Goal: Information Seeking & Learning: Learn about a topic

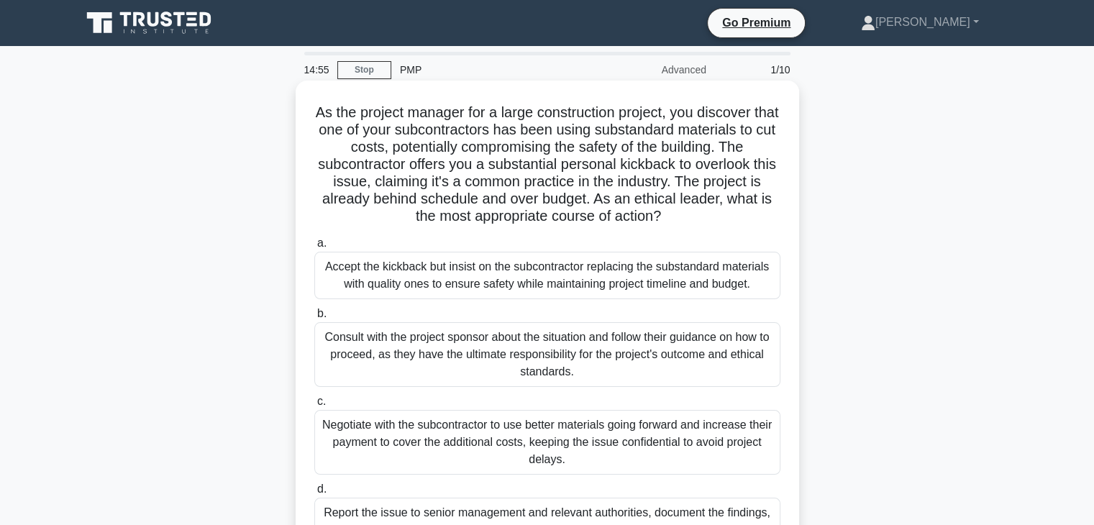
drag, startPoint x: 674, startPoint y: 219, endPoint x: 316, endPoint y: 110, distance: 374.2
click at [316, 110] on h5 "As the project manager for a large construction project, you discover that one …" at bounding box center [547, 165] width 469 height 122
copy h5 "As the project manager for a large construction project, you discover that one …"
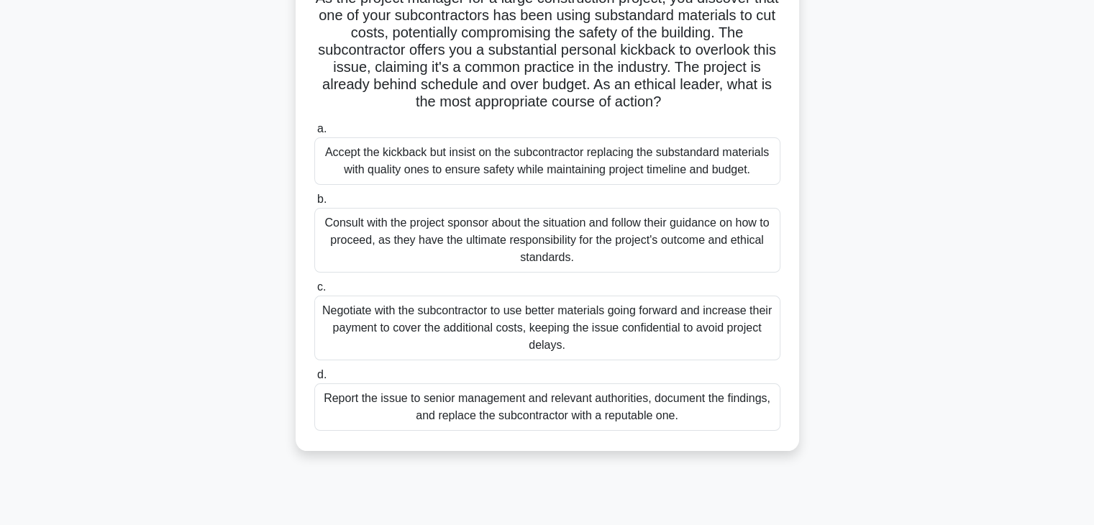
scroll to position [144, 0]
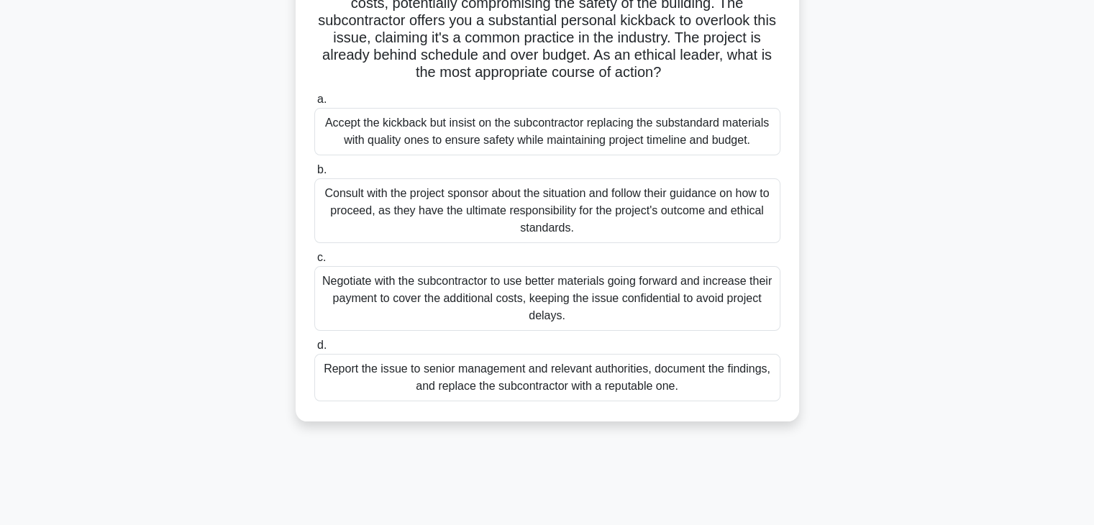
click at [463, 375] on div "Report the issue to senior management and relevant authorities, document the fi…" at bounding box center [547, 377] width 466 height 47
click at [314, 350] on input "d. Report the issue to senior management and relevant authorities, document the…" at bounding box center [314, 345] width 0 height 9
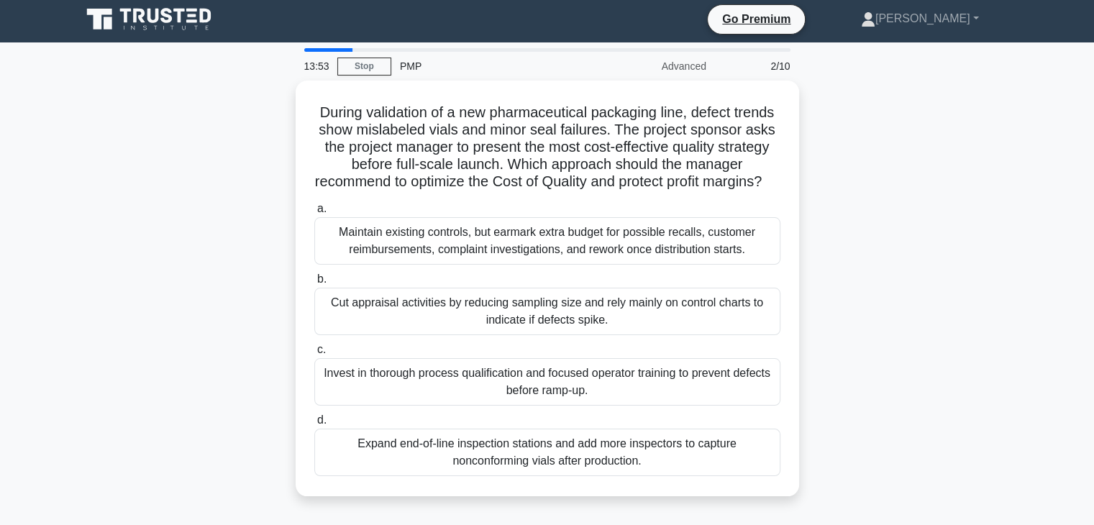
scroll to position [0, 0]
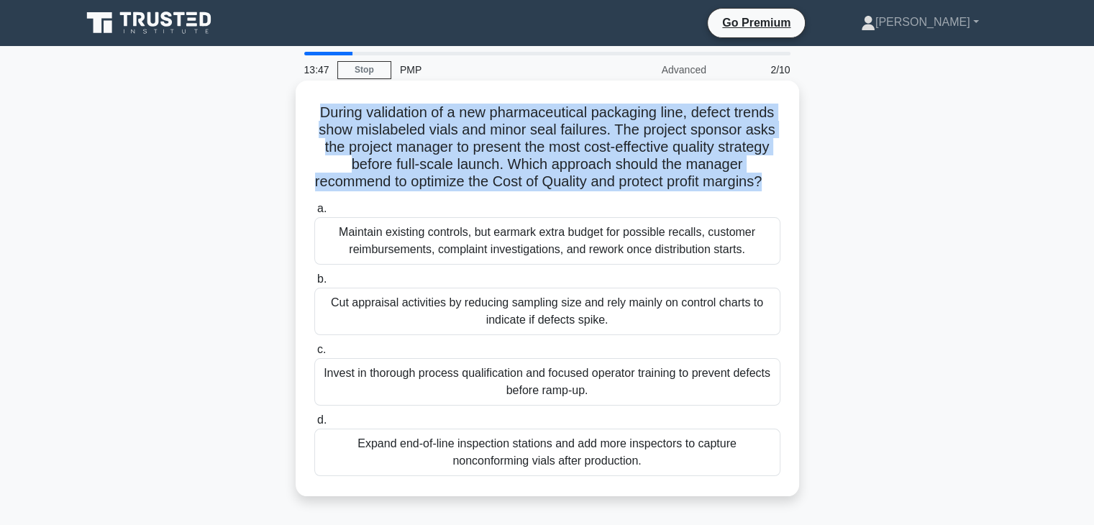
drag, startPoint x: 315, startPoint y: 116, endPoint x: 797, endPoint y: 183, distance: 486.4
click at [797, 183] on div "During validation of a new pharmaceutical packaging line, defect trends show mi…" at bounding box center [547, 289] width 503 height 416
copy h5 "During validation of a new pharmaceutical packaging line, defect trends show mi…"
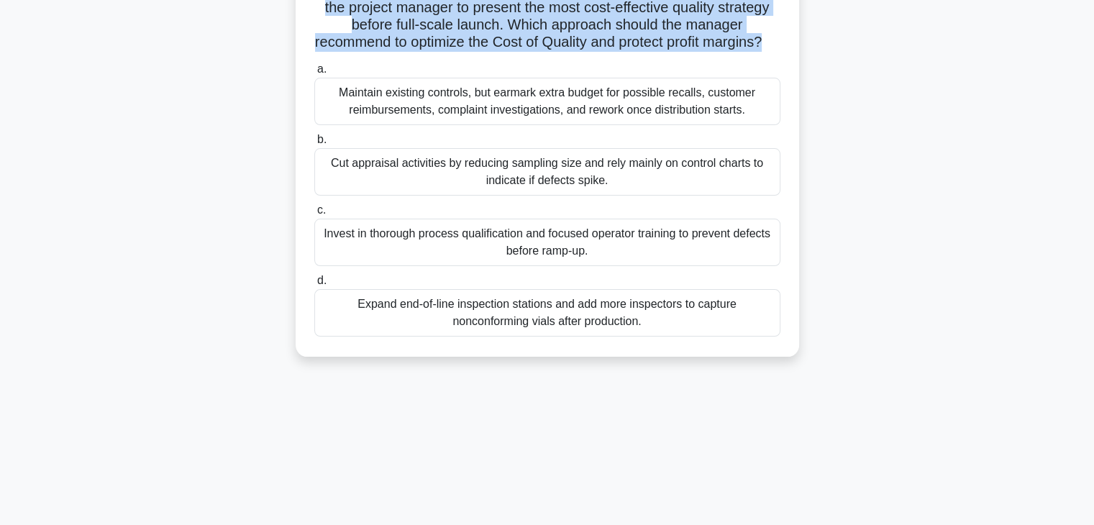
scroll to position [144, 0]
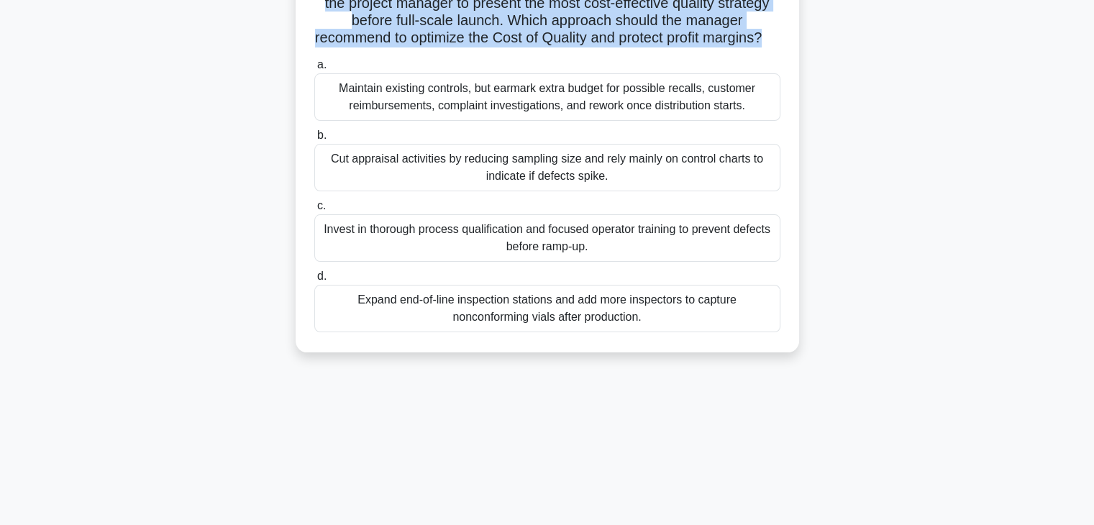
click at [650, 262] on div "Invest in thorough process qualification and focused operator training to preve…" at bounding box center [547, 237] width 466 height 47
click at [314, 211] on input "c. Invest in thorough process qualification and focused operator training to pr…" at bounding box center [314, 205] width 0 height 9
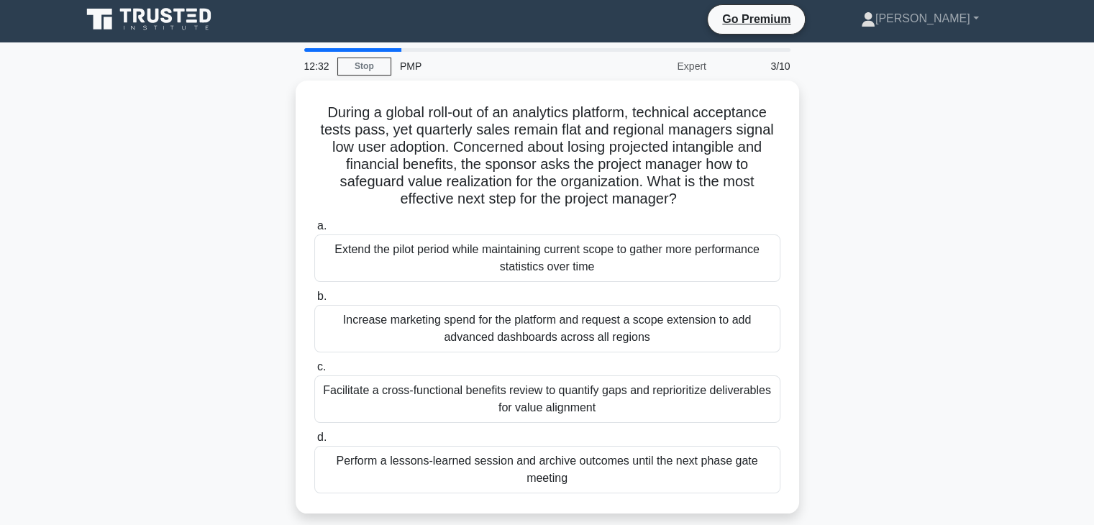
scroll to position [0, 0]
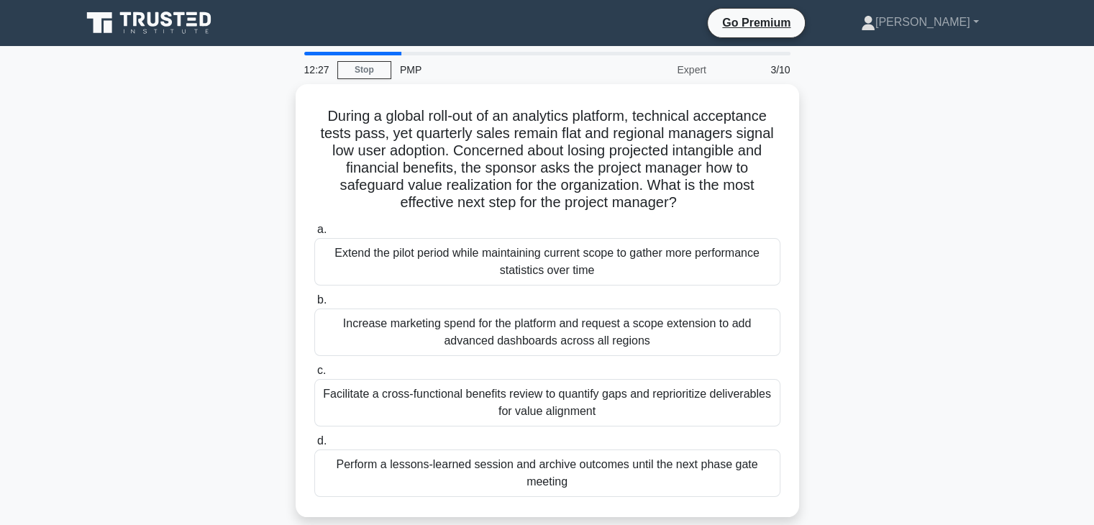
drag, startPoint x: 690, startPoint y: 196, endPoint x: 262, endPoint y: 115, distance: 435.3
click at [262, 115] on div "During a global roll-out of an analytics platform, technical acceptance tests p…" at bounding box center [547, 309] width 949 height 450
copy h5 "During a global roll-out of an analytics platform, technical acceptance tests p…"
click at [949, 336] on div "During a global roll-out of an analytics platform, technical acceptance tests p…" at bounding box center [547, 309] width 949 height 450
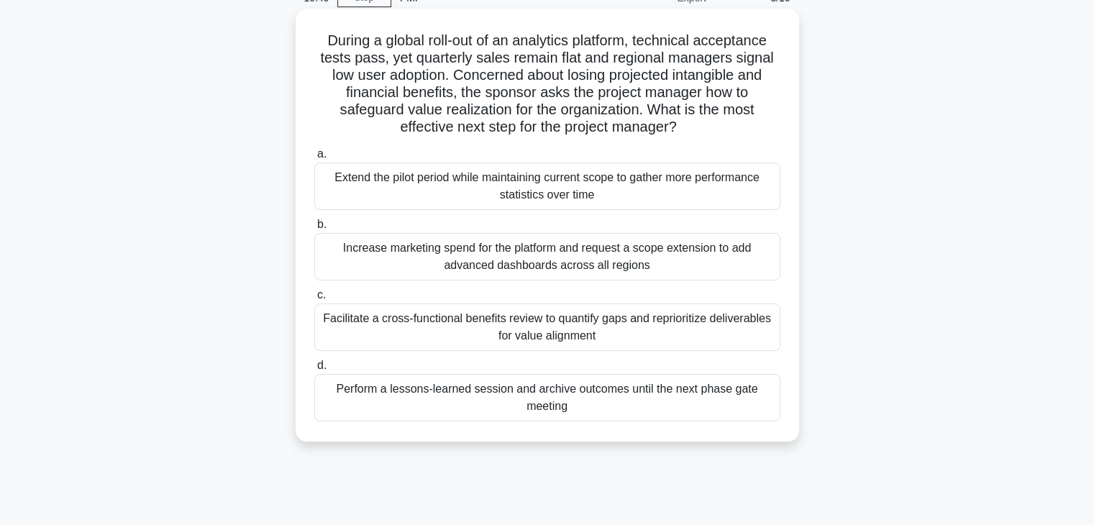
click at [631, 337] on div "Facilitate a cross-functional benefits review to quantify gaps and reprioritize…" at bounding box center [547, 326] width 466 height 47
click at [314, 300] on input "c. Facilitate a cross-functional benefits review to quantify gaps and repriorit…" at bounding box center [314, 294] width 0 height 9
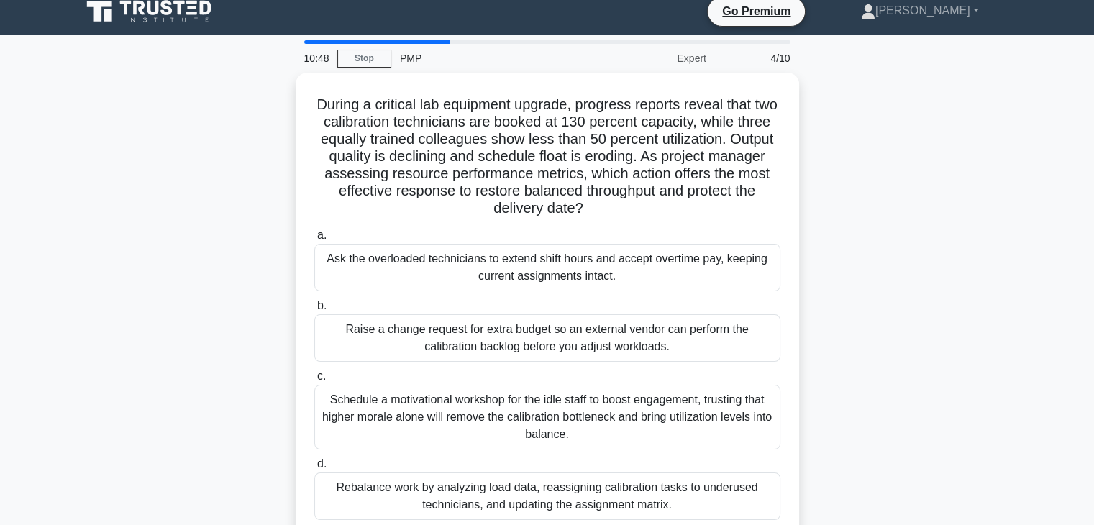
scroll to position [0, 0]
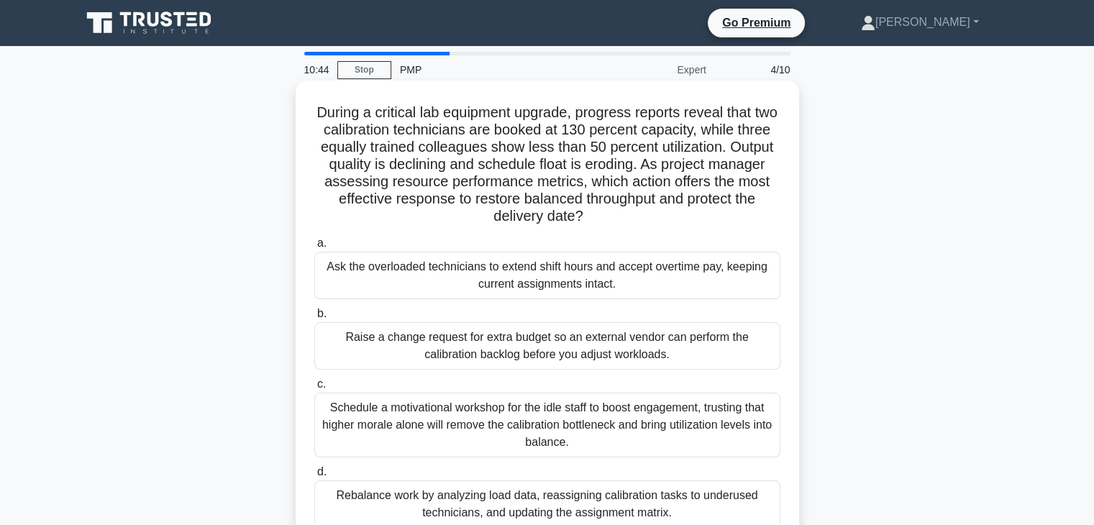
drag, startPoint x: 324, startPoint y: 111, endPoint x: 606, endPoint y: 214, distance: 300.0
click at [606, 214] on h5 "During a critical lab equipment upgrade, progress reports reveal that two calib…" at bounding box center [547, 165] width 469 height 122
copy h5 "During a critical lab equipment upgrade, progress reports reveal that two calib…"
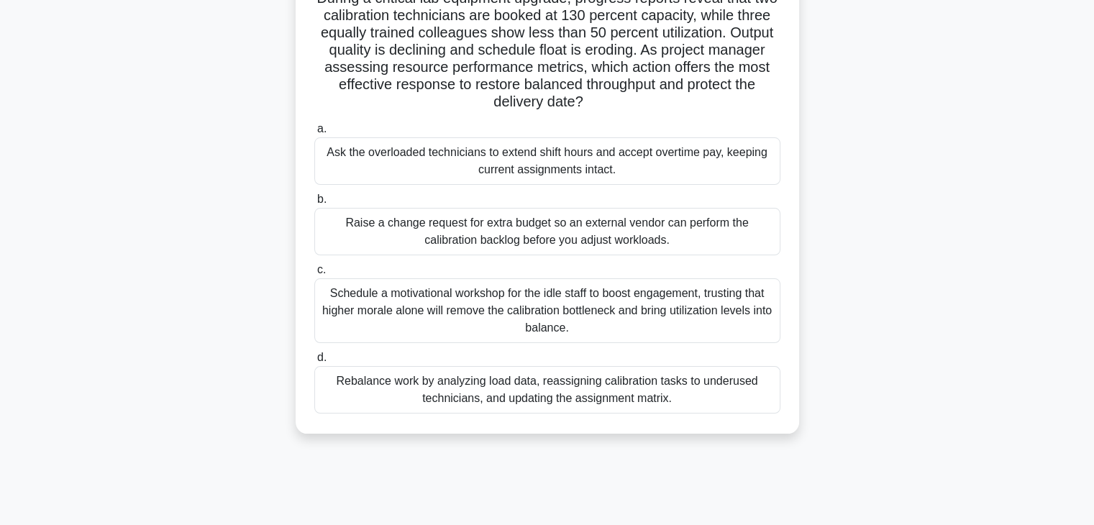
scroll to position [144, 0]
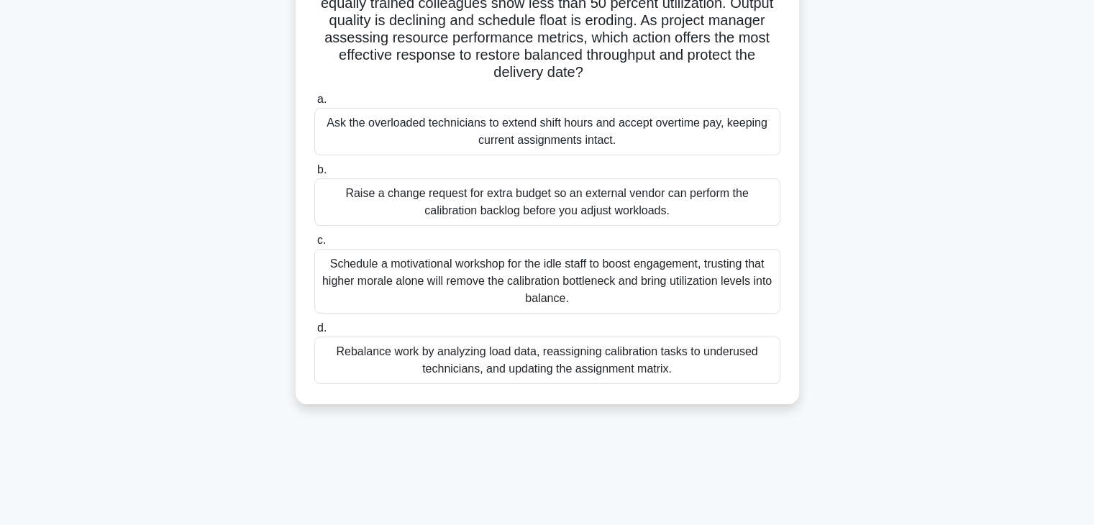
click at [581, 370] on div "Rebalance work by analyzing load data, reassigning calibration tasks to underus…" at bounding box center [547, 360] width 466 height 47
click at [314, 333] on input "d. Rebalance work by analyzing load data, reassigning calibration tasks to unde…" at bounding box center [314, 328] width 0 height 9
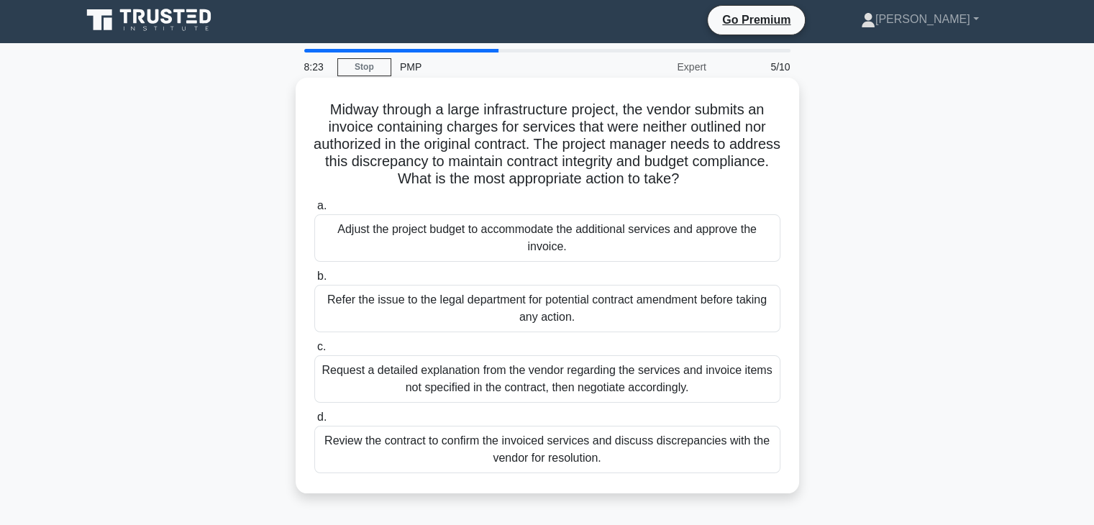
scroll to position [0, 0]
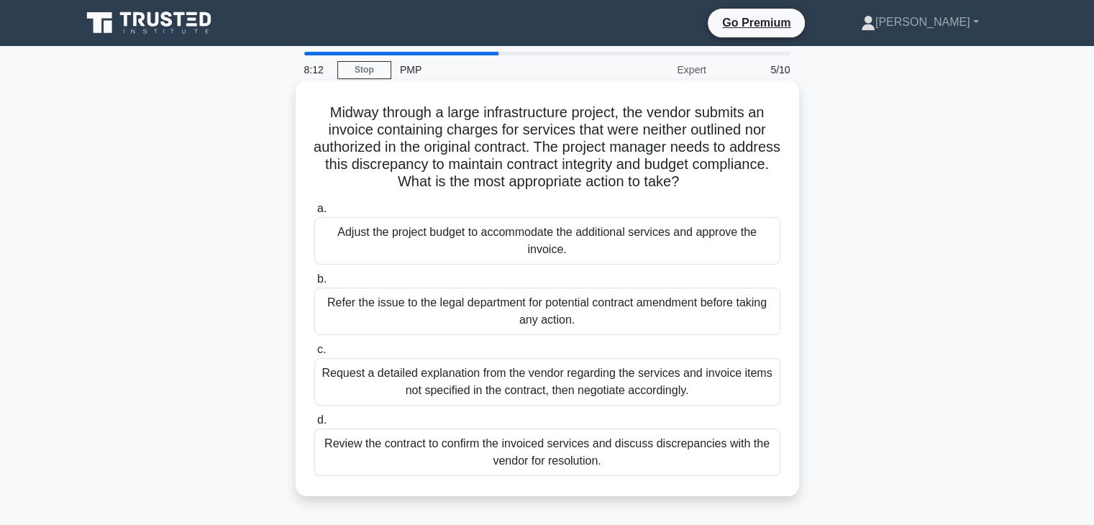
drag, startPoint x: 319, startPoint y: 111, endPoint x: 733, endPoint y: 178, distance: 419.5
click at [733, 178] on h5 "Midway through a large infrastructure project, the vendor submits an invoice co…" at bounding box center [547, 148] width 469 height 88
copy h5 "Midway through a large infrastructure project, the vendor submits an invoice co…"
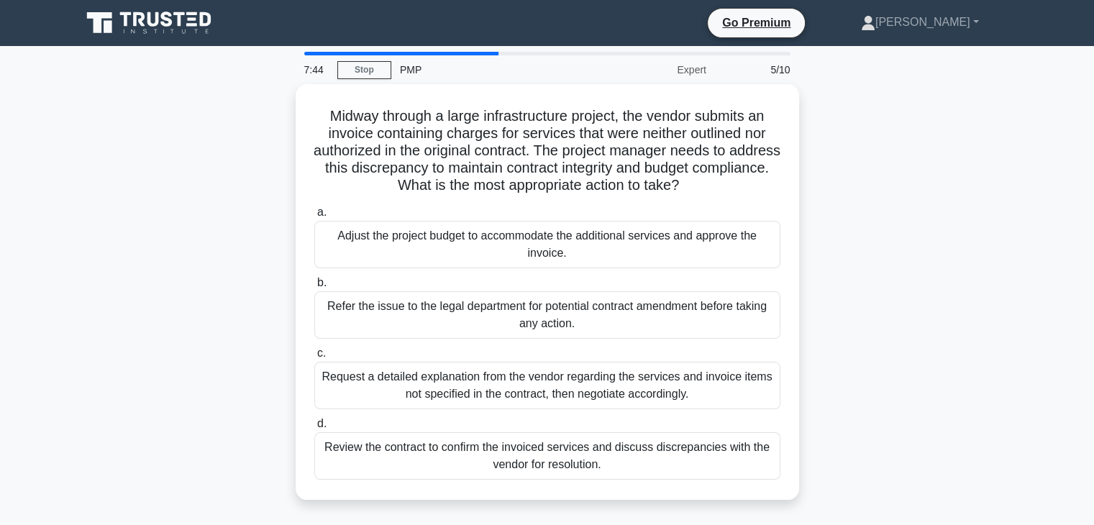
click at [909, 260] on div "Midway through a large infrastructure project, the vendor submits an invoice co…" at bounding box center [547, 300] width 949 height 433
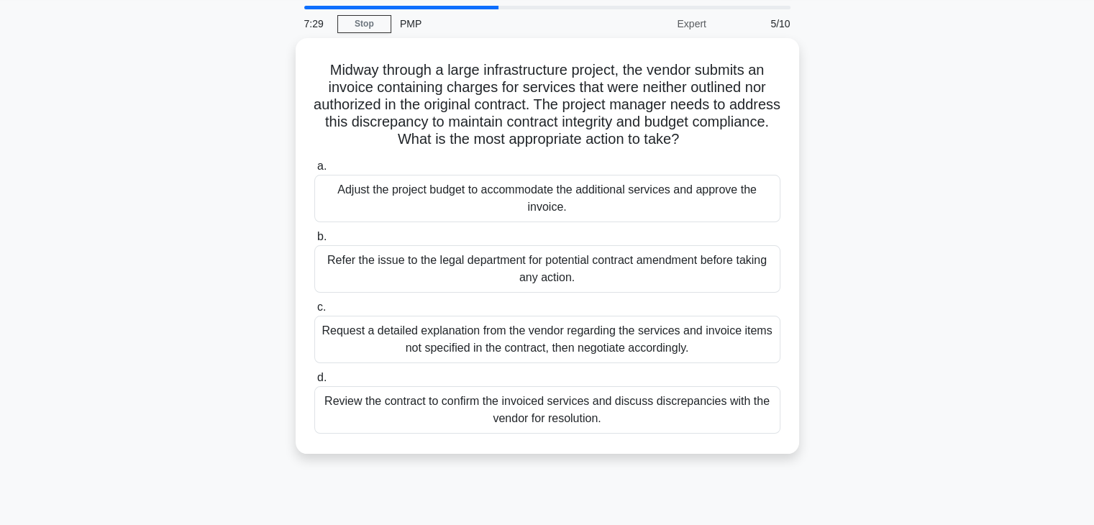
scroll to position [72, 0]
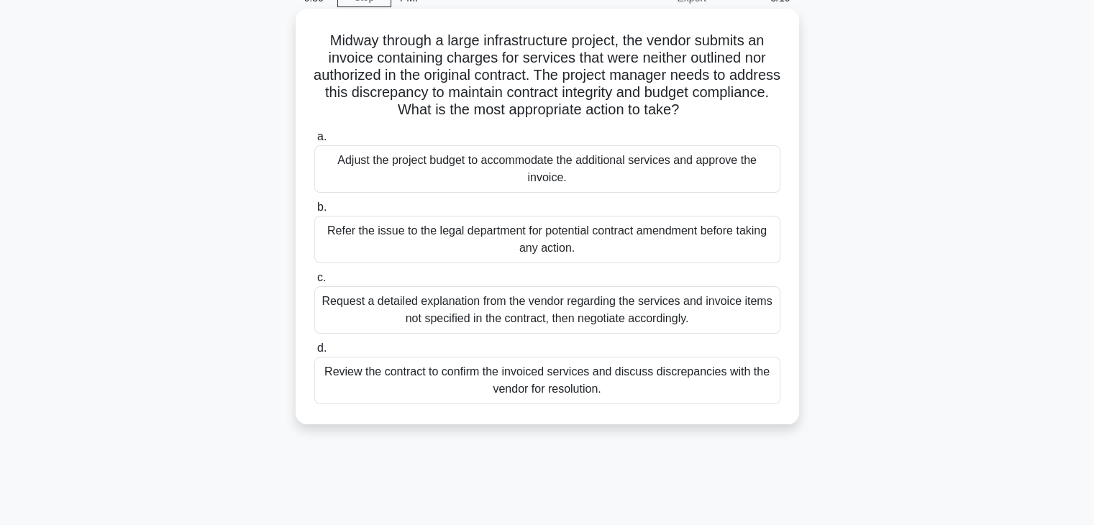
click at [651, 383] on div "Review the contract to confirm the invoiced services and discuss discrepancies …" at bounding box center [547, 380] width 466 height 47
click at [314, 353] on input "d. Review the contract to confirm the invoiced services and discuss discrepanci…" at bounding box center [314, 348] width 0 height 9
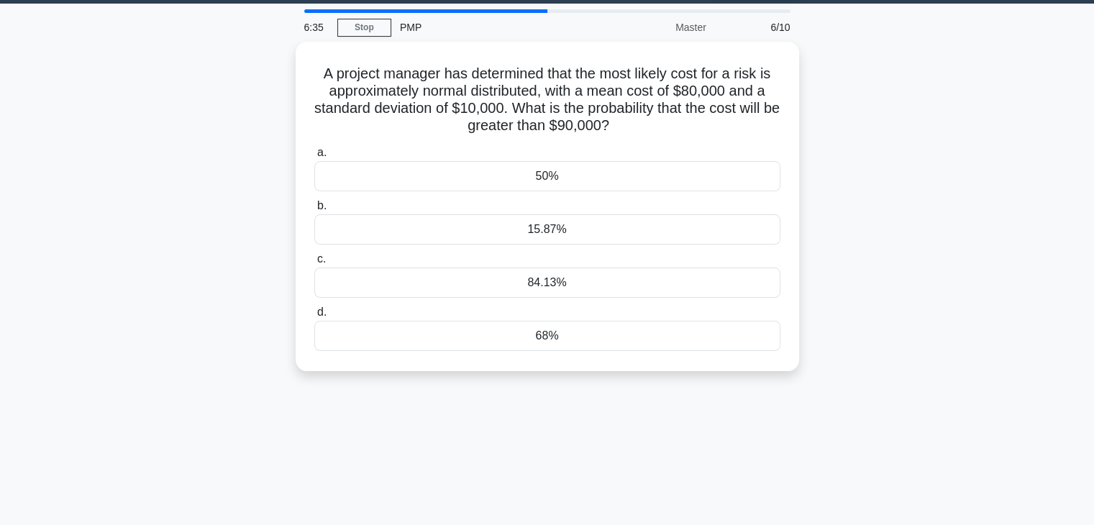
scroll to position [0, 0]
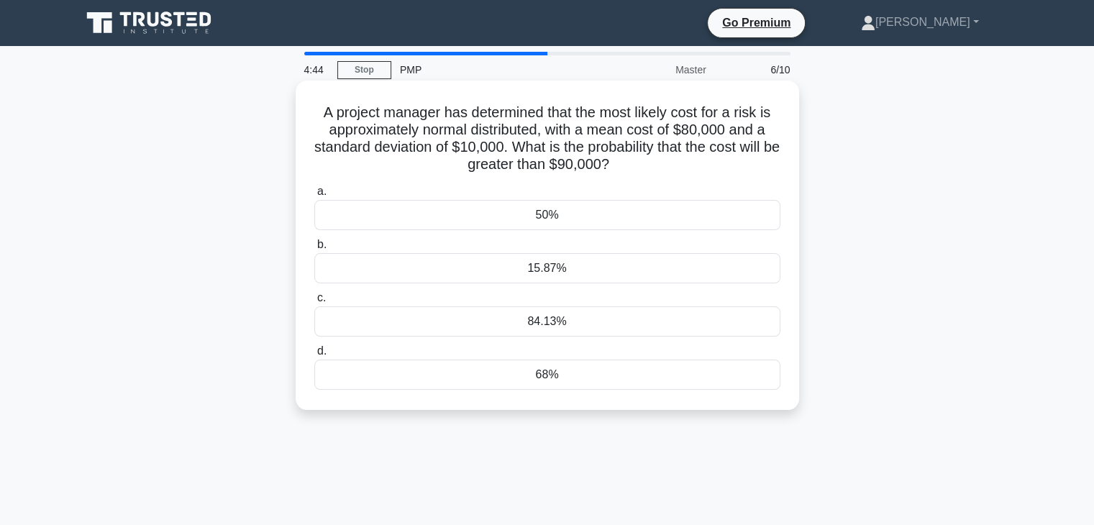
click at [552, 272] on div "15.87%" at bounding box center [547, 268] width 466 height 30
click at [314, 250] on input "b. 15.87%" at bounding box center [314, 244] width 0 height 9
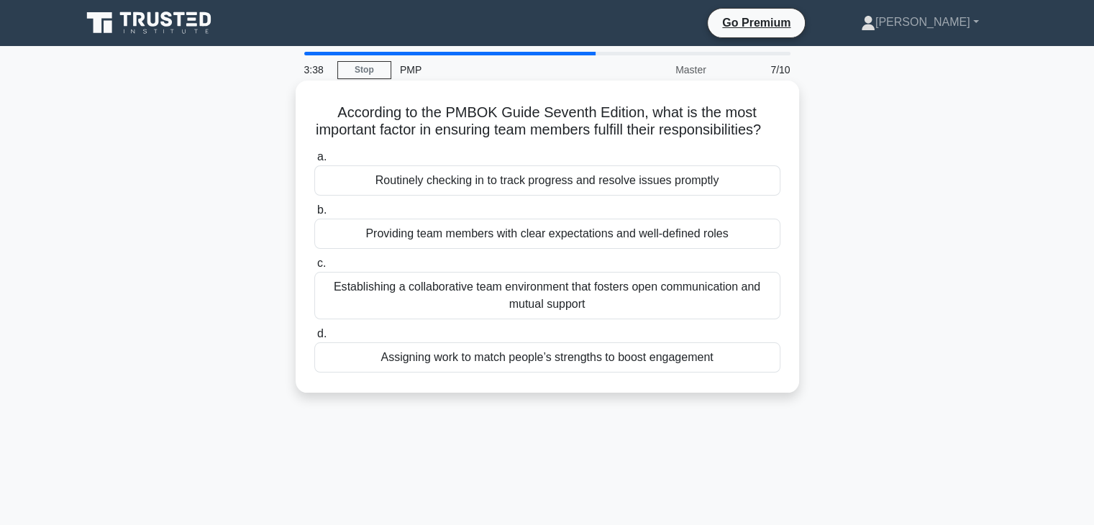
click at [707, 317] on div "Establishing a collaborative team environment that fosters open communication a…" at bounding box center [547, 295] width 466 height 47
click at [314, 268] on input "c. Establishing a collaborative team environment that fosters open communicatio…" at bounding box center [314, 263] width 0 height 9
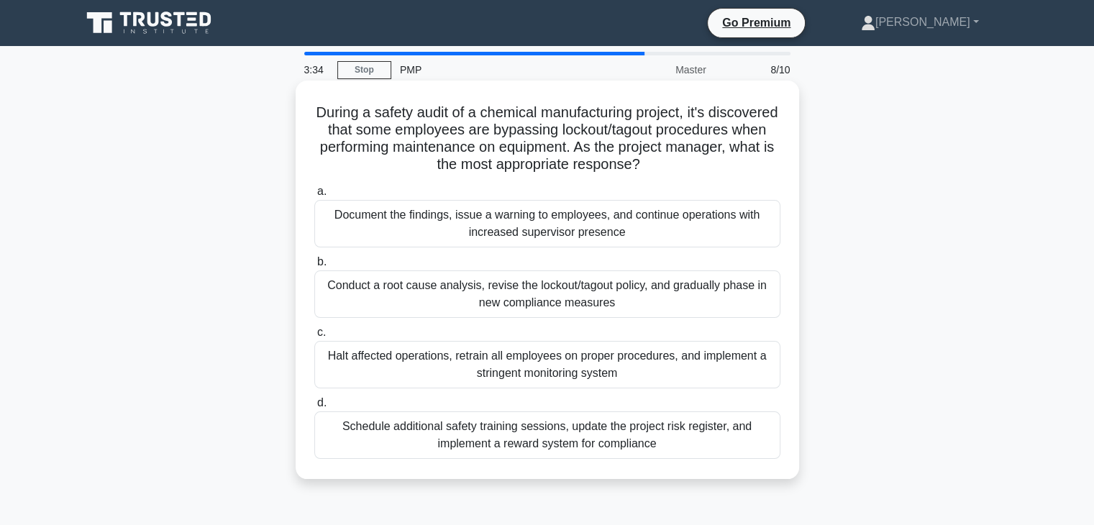
drag, startPoint x: 348, startPoint y: 111, endPoint x: 740, endPoint y: 171, distance: 396.4
click at [740, 171] on h5 "During a safety audit of a chemical manufacturing project, it's discovered that…" at bounding box center [547, 139] width 469 height 70
copy h5 "During a safety audit of a chemical manufacturing project, it's discovered that…"
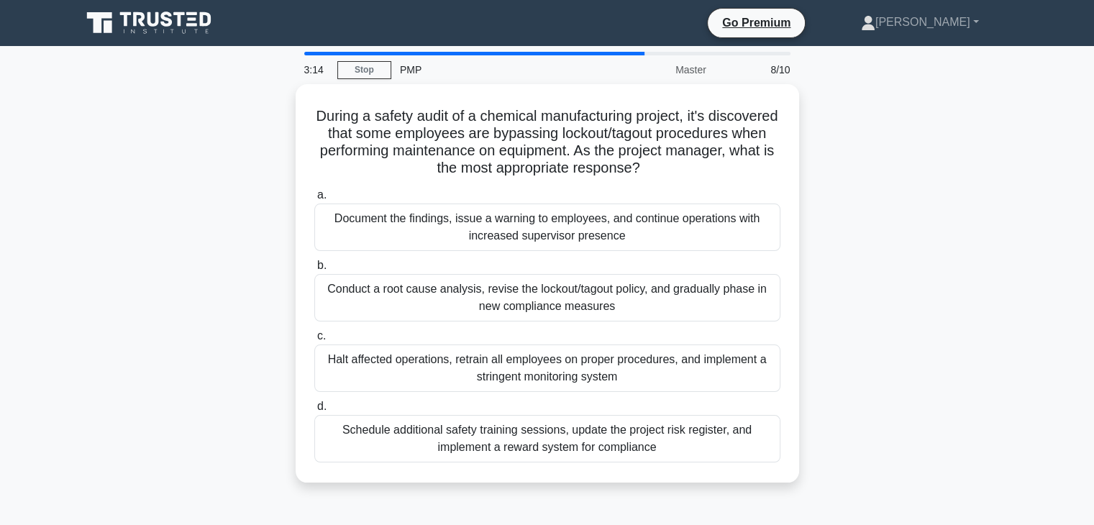
click at [893, 285] on div "During a safety audit of a chemical manufacturing project, it's discovered that…" at bounding box center [547, 292] width 949 height 416
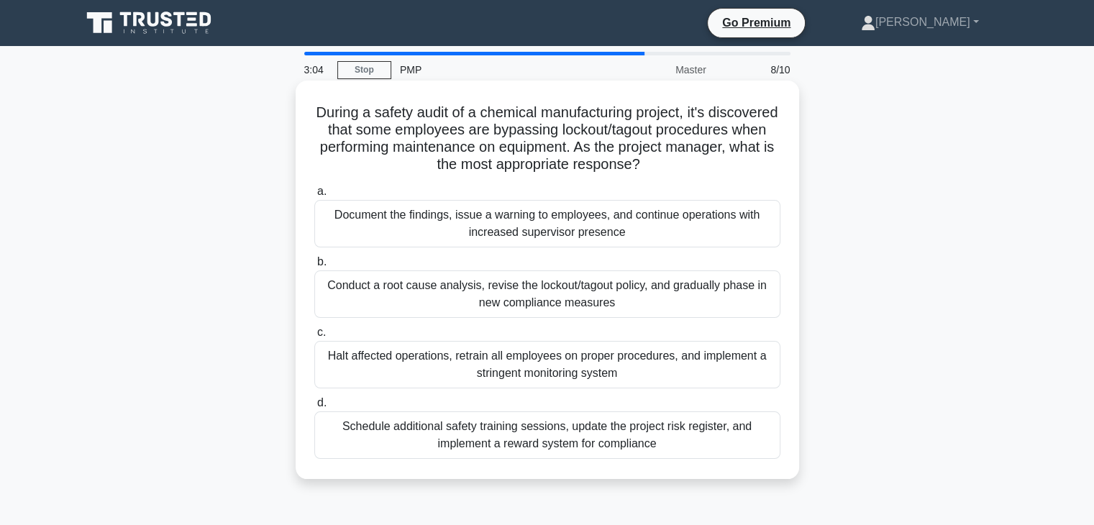
click at [546, 434] on div "Schedule additional safety training sessions, update the project risk register,…" at bounding box center [547, 434] width 466 height 47
click at [314, 408] on input "d. Schedule additional safety training sessions, update the project risk regist…" at bounding box center [314, 402] width 0 height 9
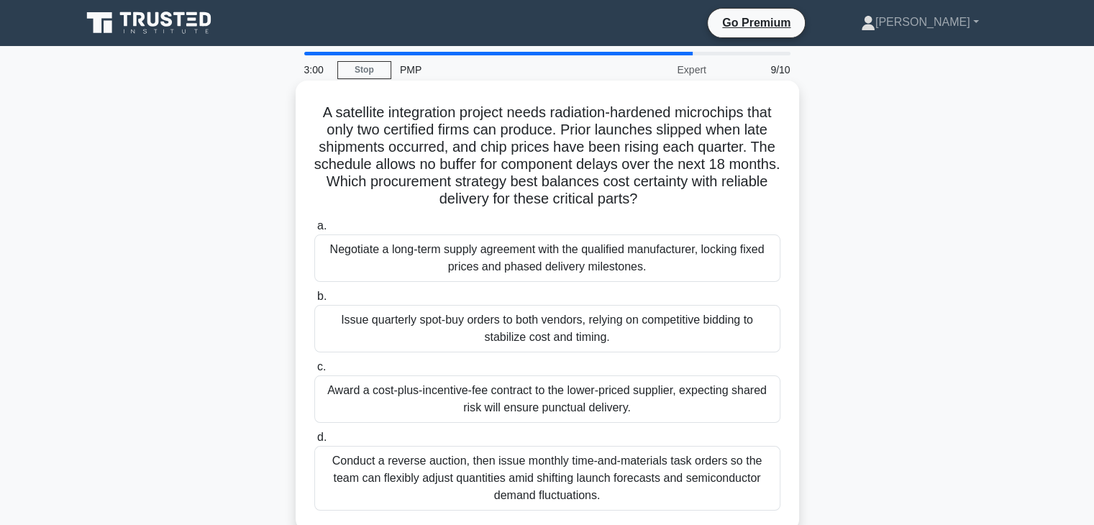
drag, startPoint x: 313, startPoint y: 114, endPoint x: 687, endPoint y: 199, distance: 384.1
click at [687, 199] on h5 "A satellite integration project needs radiation-hardened microchips that only t…" at bounding box center [547, 156] width 469 height 105
copy h5 "A satellite integration project needs radiation-hardened microchips that only t…"
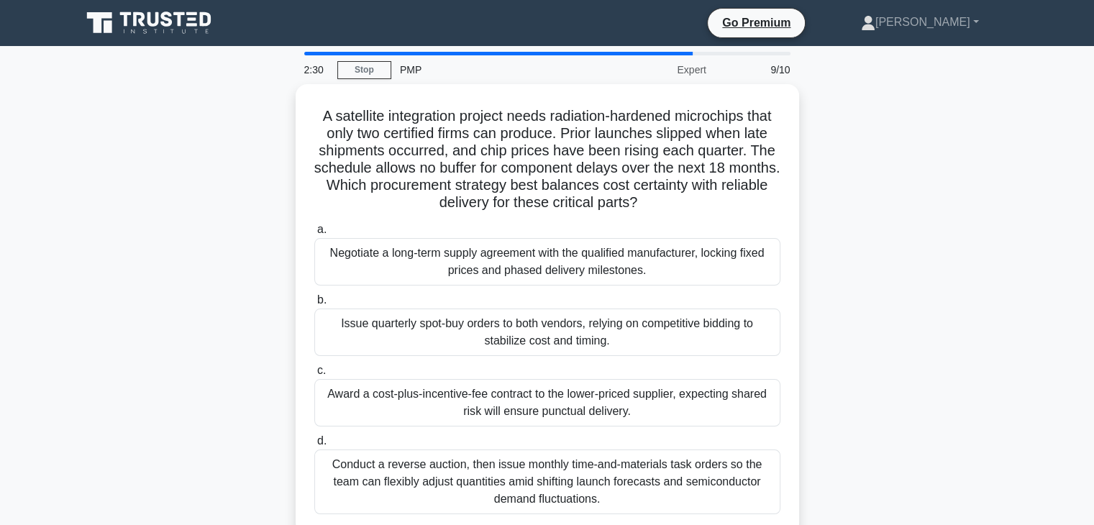
click at [892, 294] on div "A satellite integration project needs radiation-hardened microchips that only t…" at bounding box center [547, 317] width 949 height 467
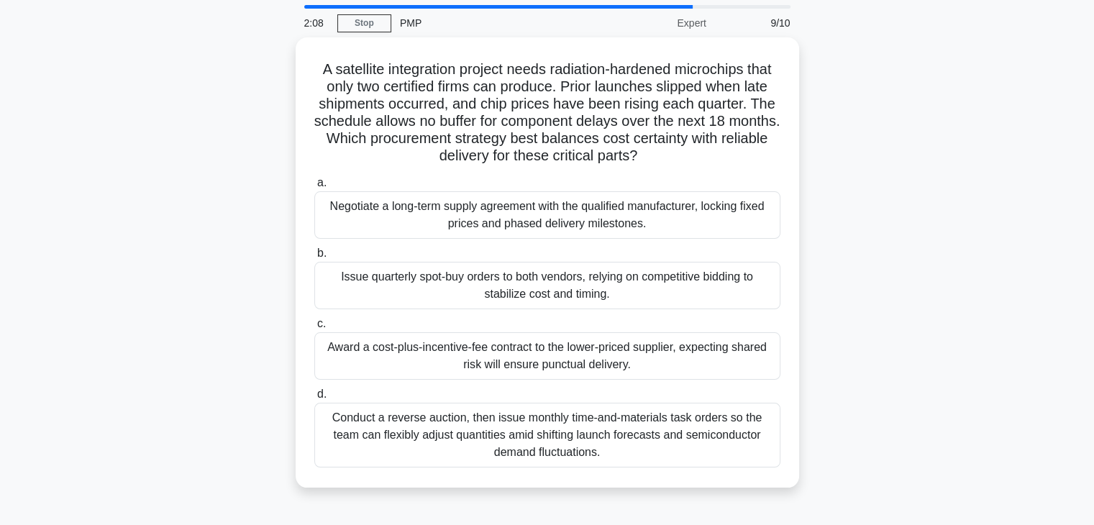
scroll to position [72, 0]
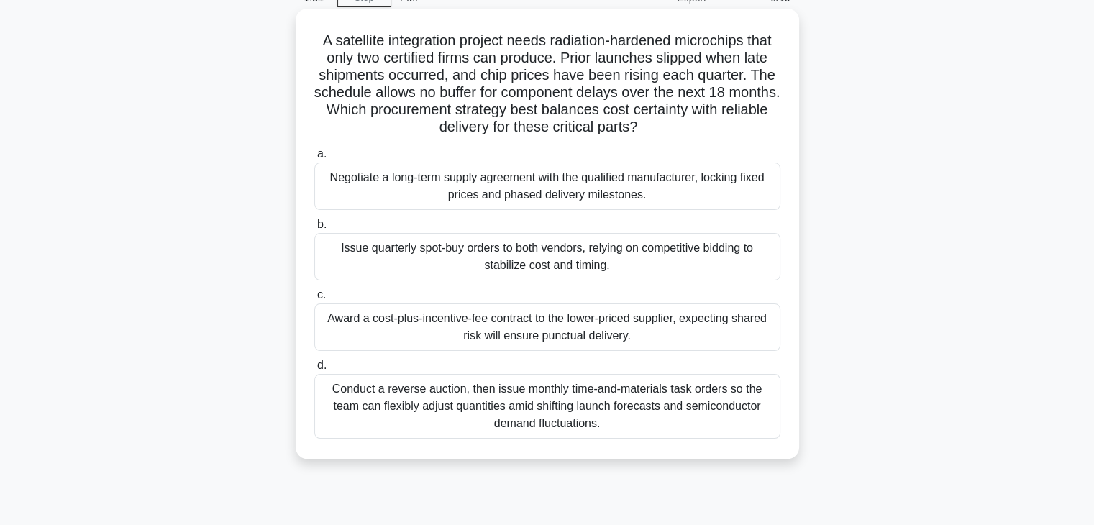
click at [664, 193] on div "Negotiate a long-term supply agreement with the qualified manufacturer, locking…" at bounding box center [547, 185] width 466 height 47
click at [314, 159] on input "a. Negotiate a long-term supply agreement with the qualified manufacturer, lock…" at bounding box center [314, 154] width 0 height 9
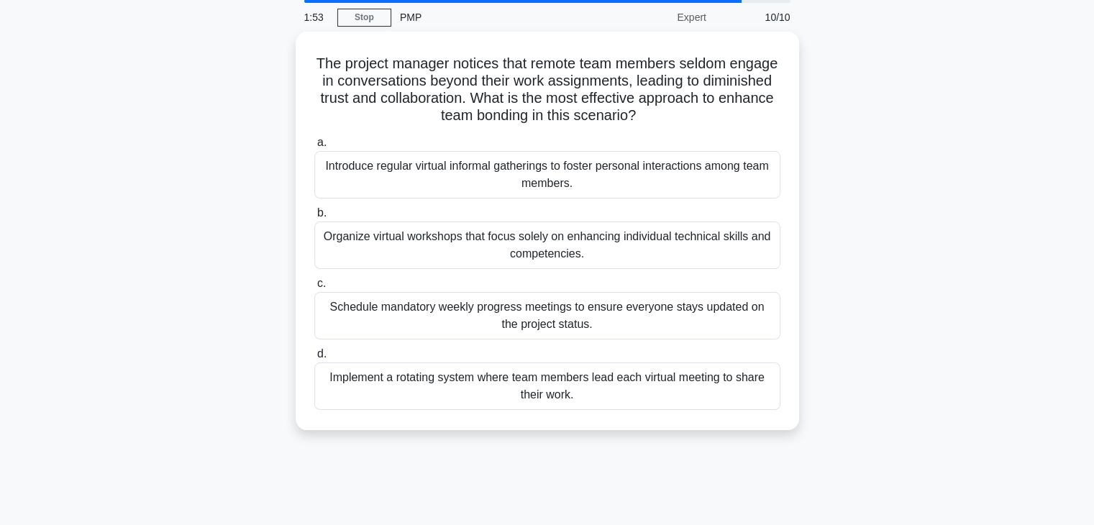
scroll to position [0, 0]
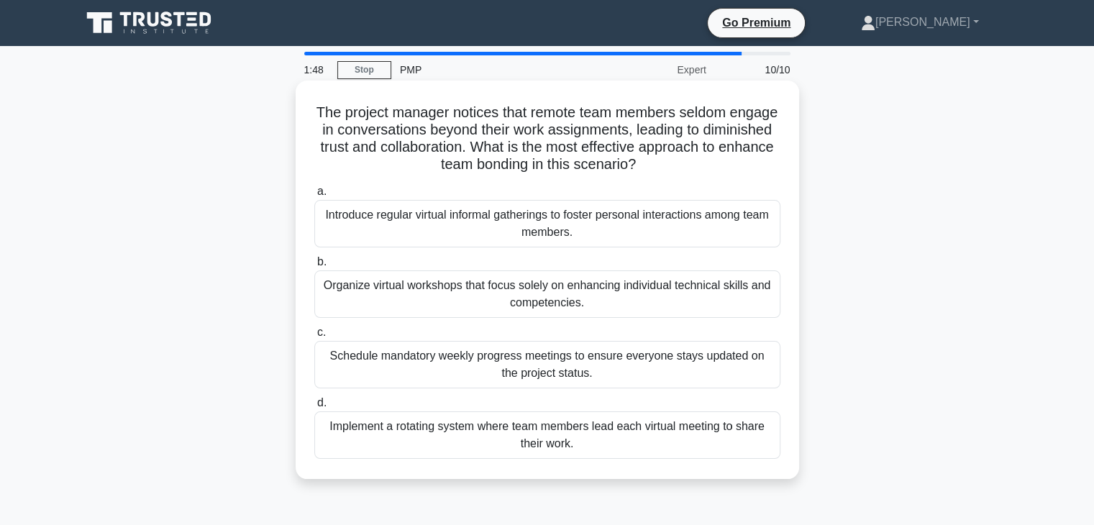
drag, startPoint x: 334, startPoint y: 115, endPoint x: 690, endPoint y: 164, distance: 360.0
click at [690, 164] on h5 "The project manager notices that remote team members seldom engage in conversat…" at bounding box center [547, 139] width 469 height 70
copy h5 "The project manager notices that remote team members seldom engage in conversat…"
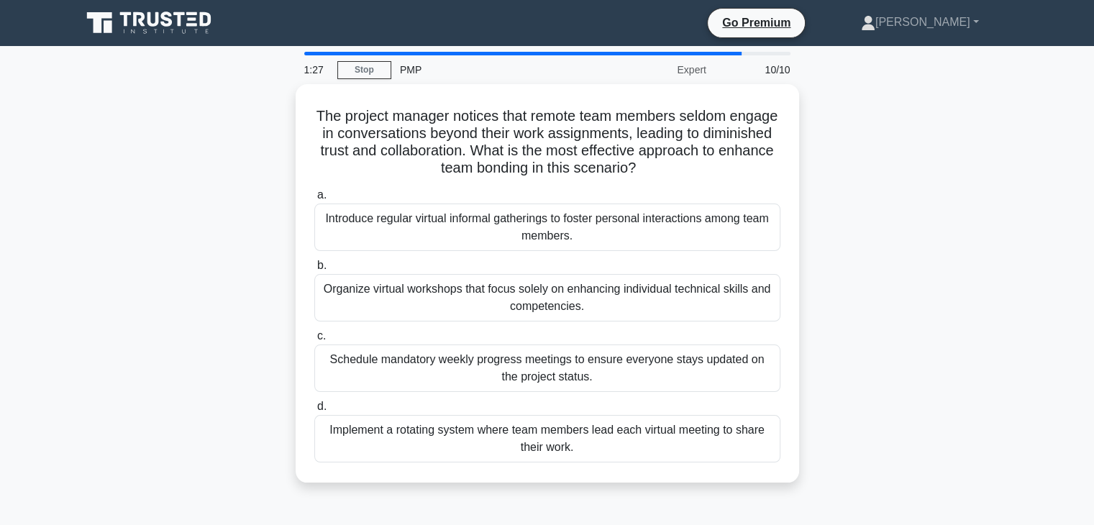
click at [912, 262] on div "The project manager notices that remote team members seldom engage in conversat…" at bounding box center [547, 292] width 949 height 416
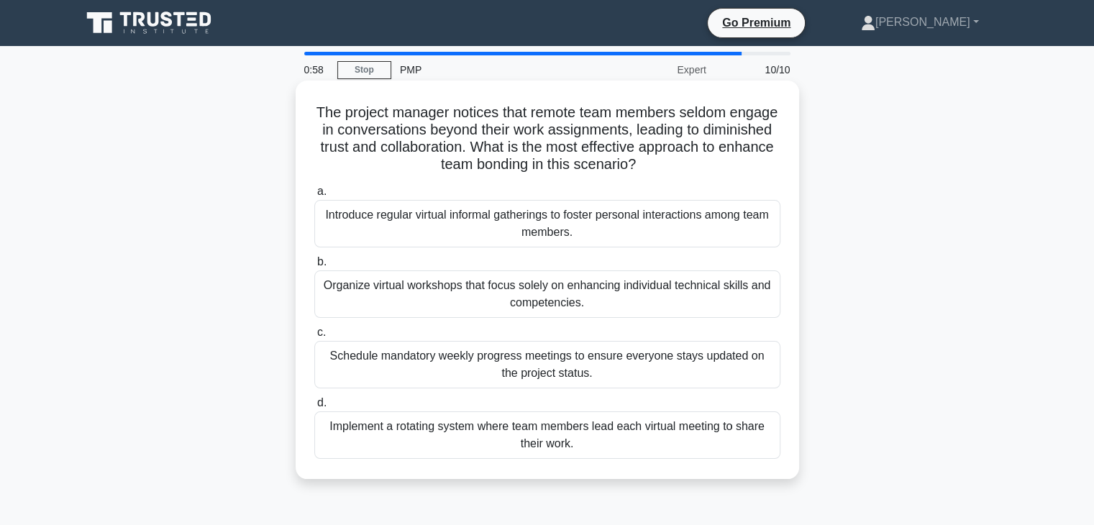
click at [614, 232] on div "Introduce regular virtual informal gatherings to foster personal interactions a…" at bounding box center [547, 223] width 466 height 47
click at [314, 196] on input "a. Introduce regular virtual informal gatherings to foster personal interaction…" at bounding box center [314, 191] width 0 height 9
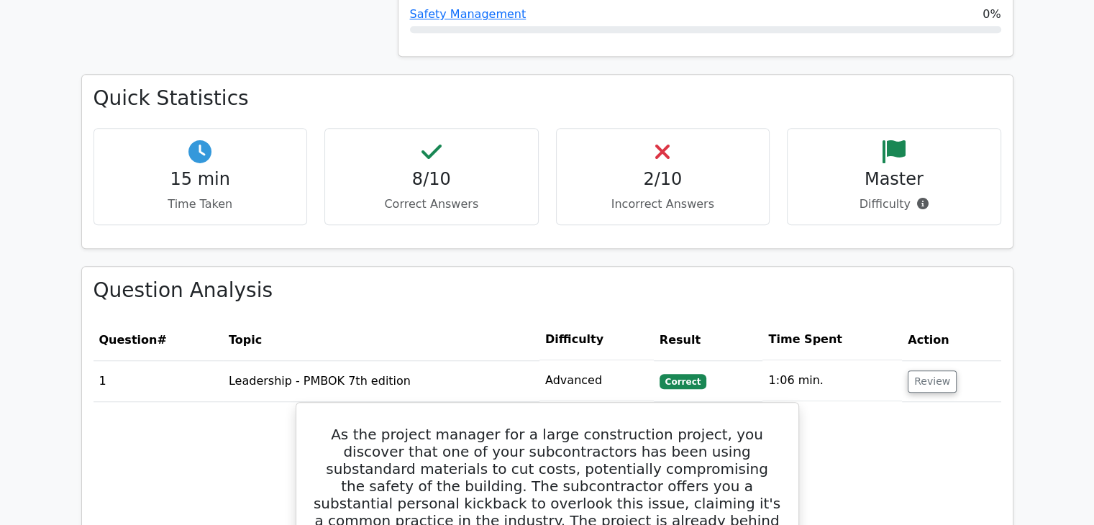
scroll to position [1007, 0]
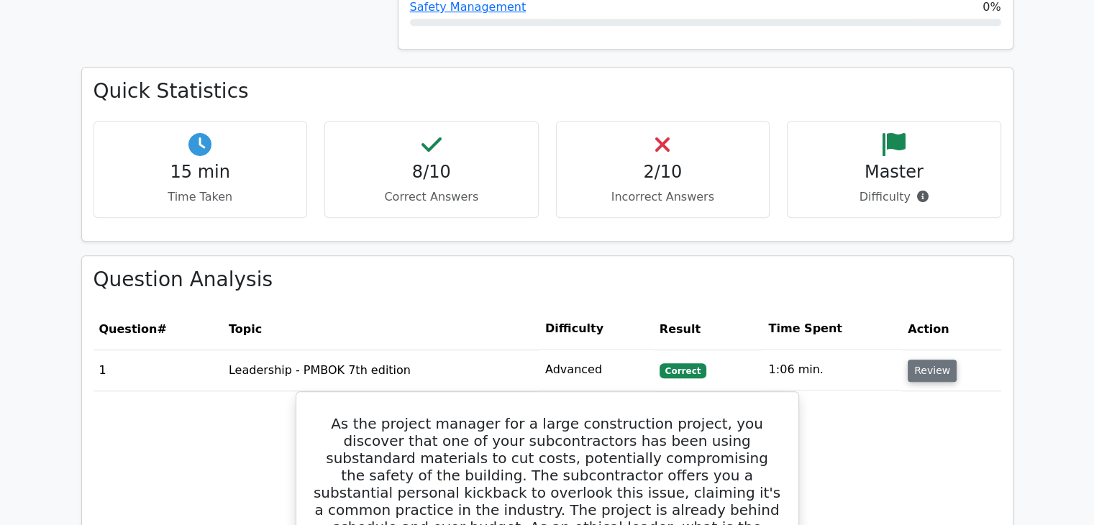
click at [923, 360] on button "Review" at bounding box center [931, 371] width 49 height 22
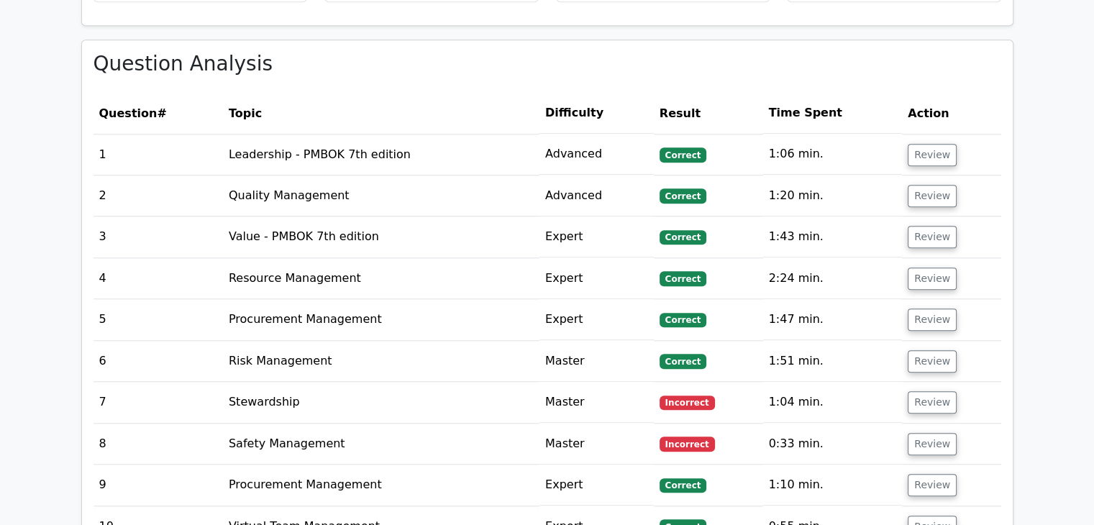
scroll to position [1294, 0]
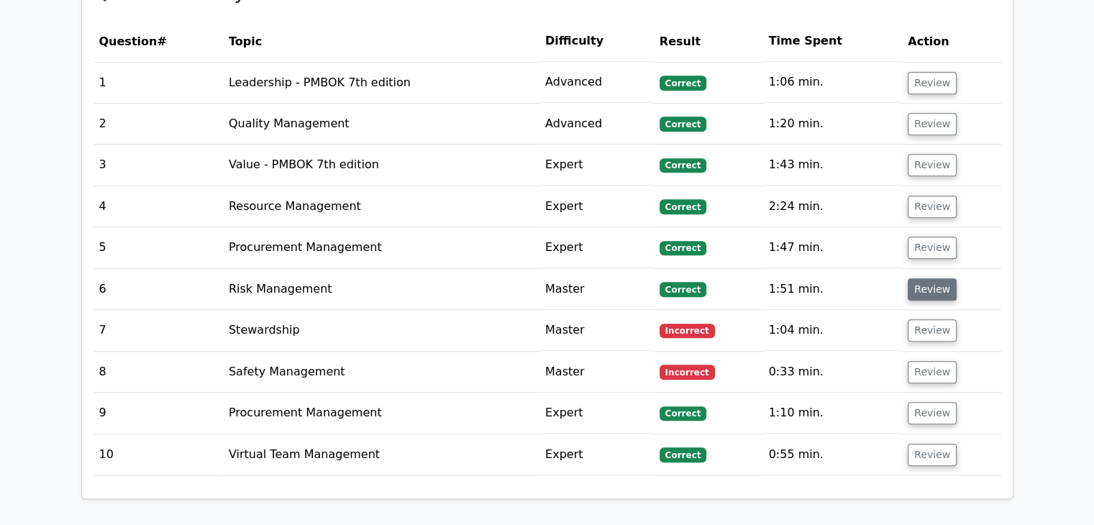
click at [932, 278] on button "Review" at bounding box center [931, 289] width 49 height 22
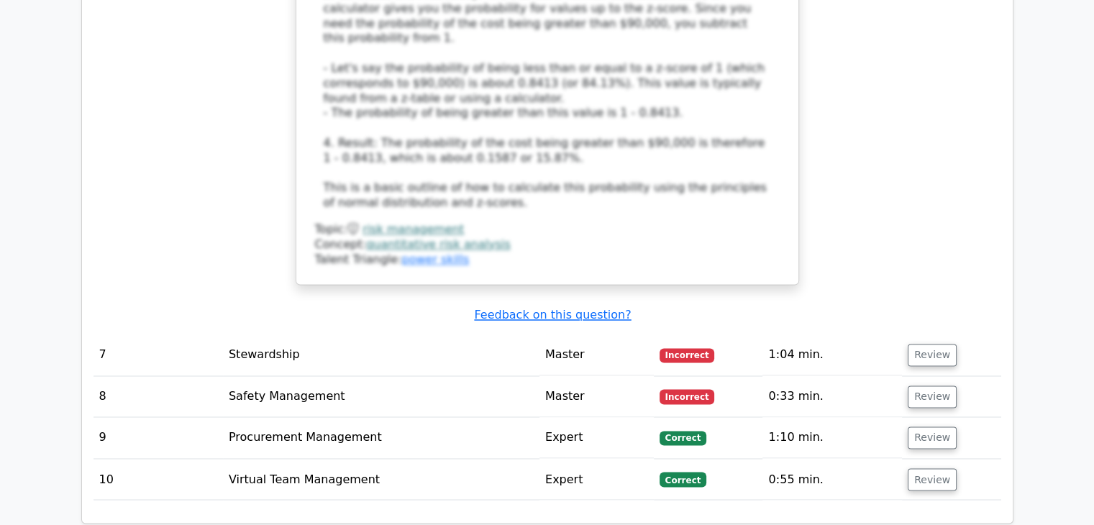
scroll to position [2301, 0]
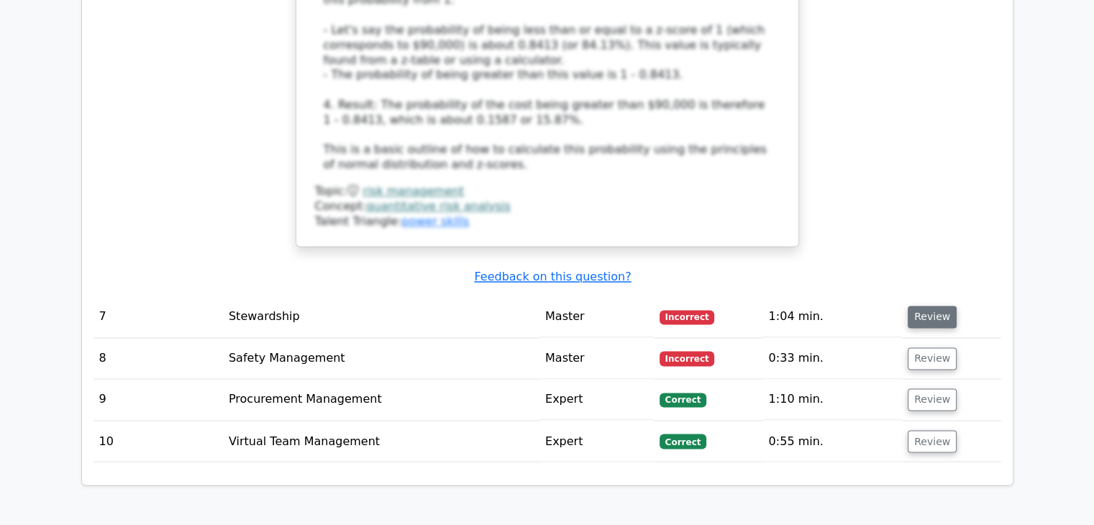
click at [937, 306] on button "Review" at bounding box center [931, 317] width 49 height 22
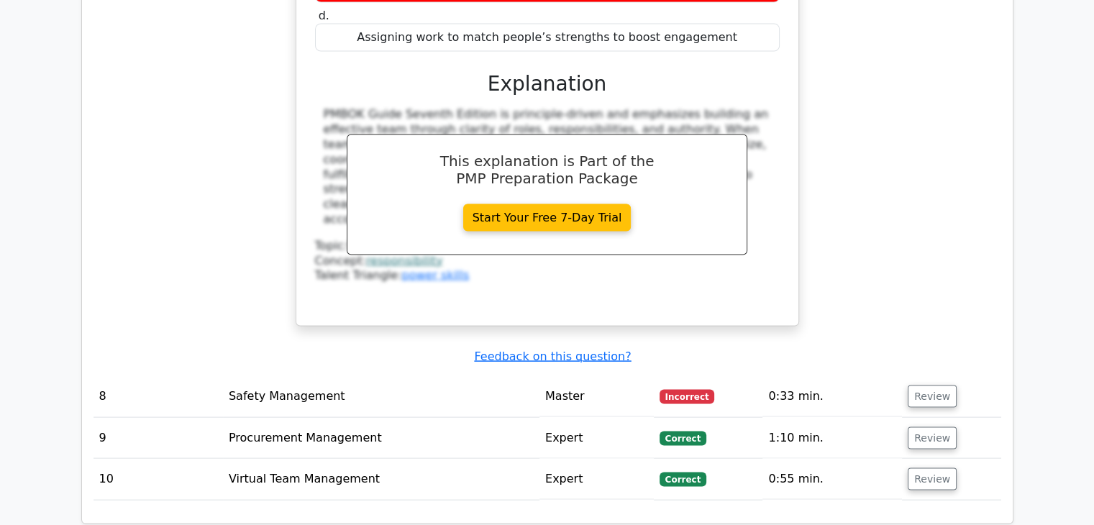
scroll to position [2876, 0]
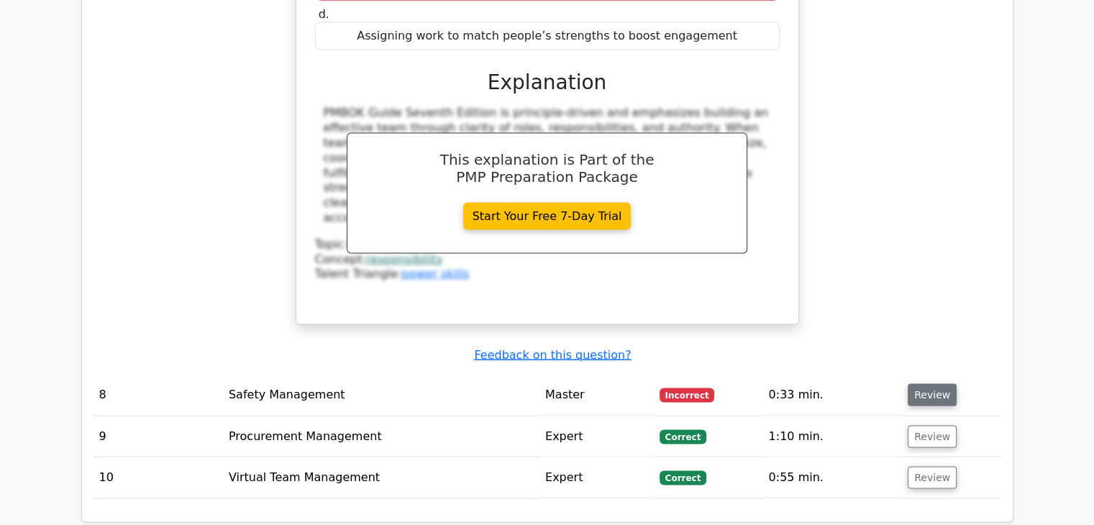
click at [923, 384] on button "Review" at bounding box center [931, 395] width 49 height 22
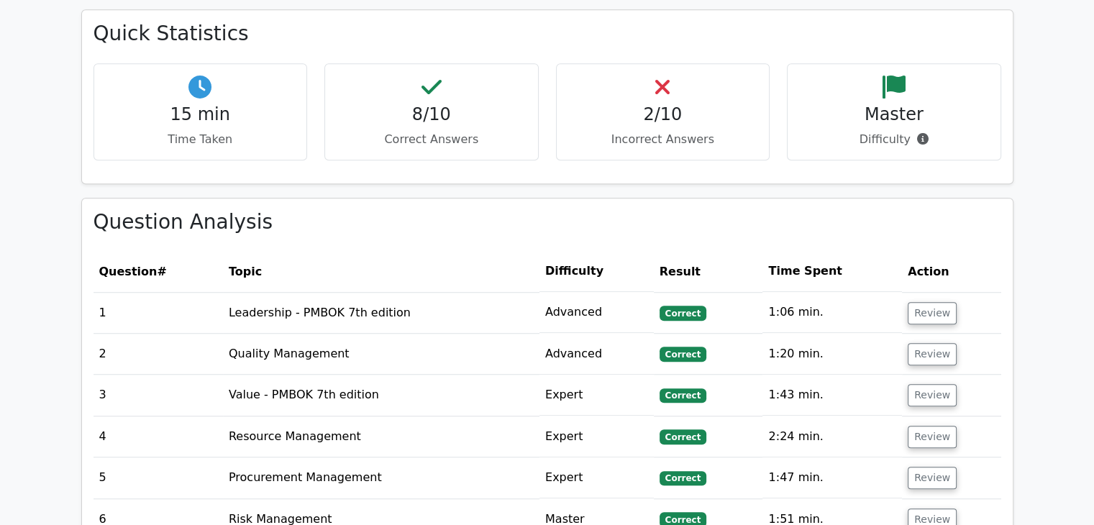
scroll to position [935, 0]
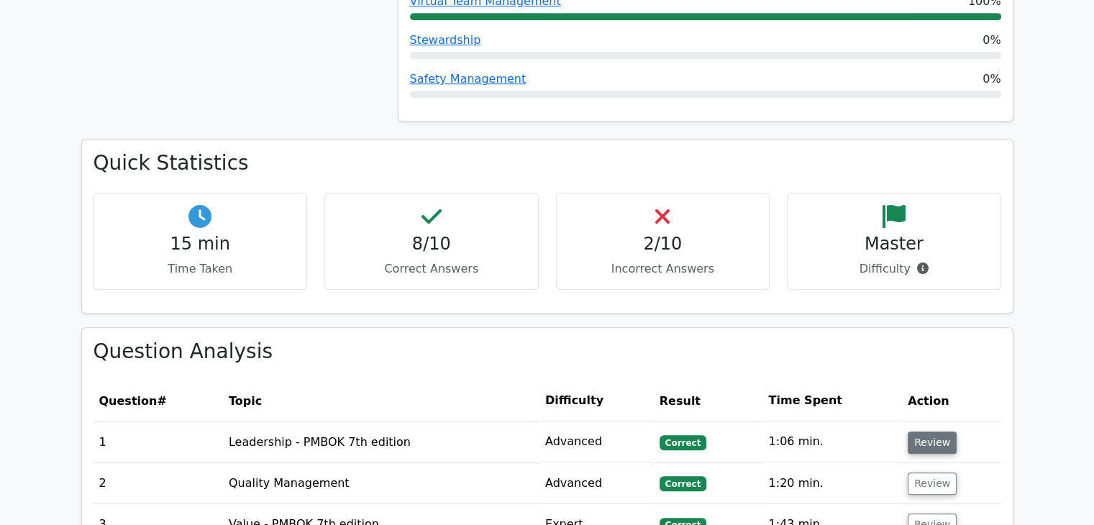
click at [915, 431] on button "Review" at bounding box center [931, 442] width 49 height 22
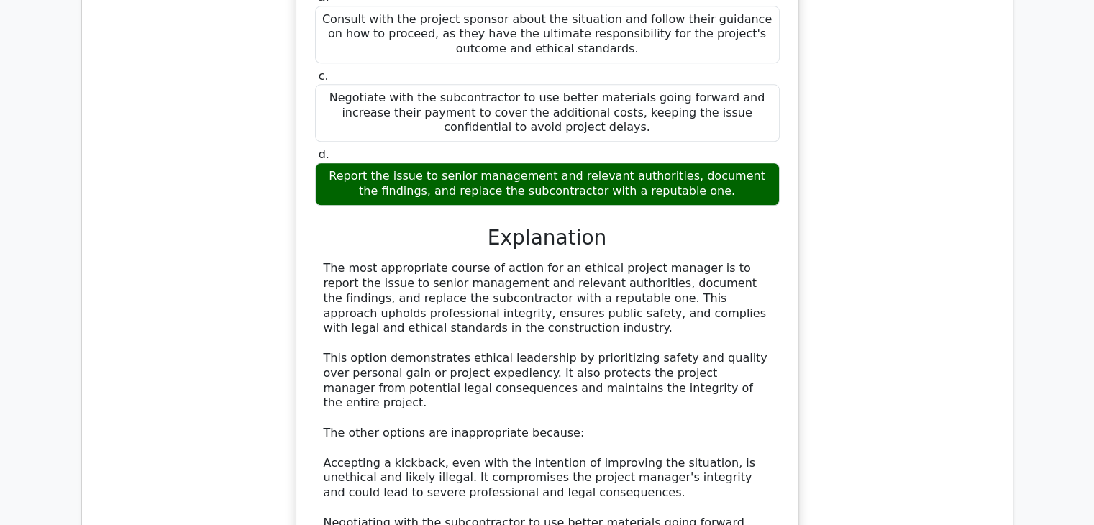
scroll to position [1654, 0]
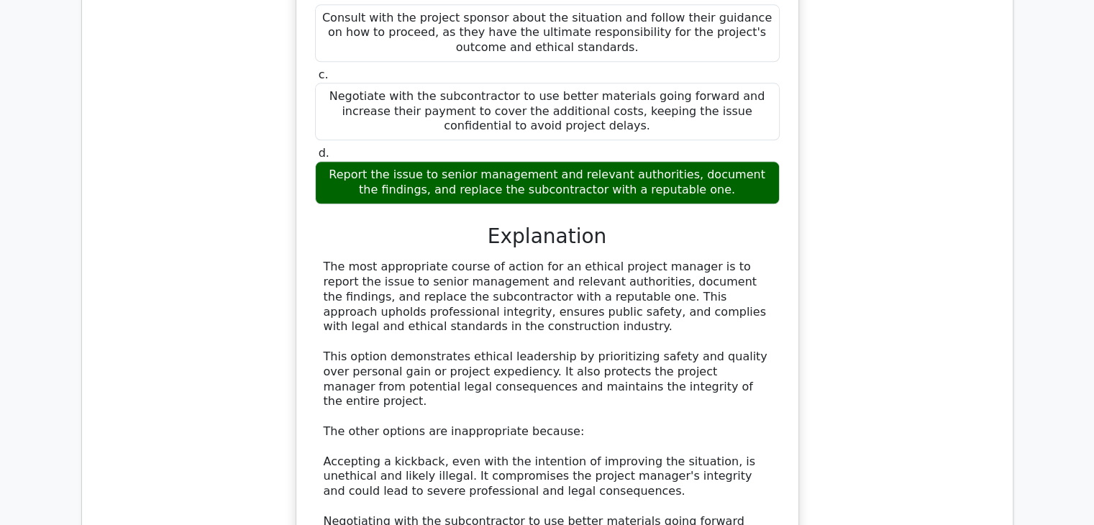
drag, startPoint x: 482, startPoint y: 242, endPoint x: 759, endPoint y: 270, distance: 279.0
click at [759, 270] on div "The most appropriate course of action for an ethical project manager is to repo…" at bounding box center [547, 484] width 447 height 449
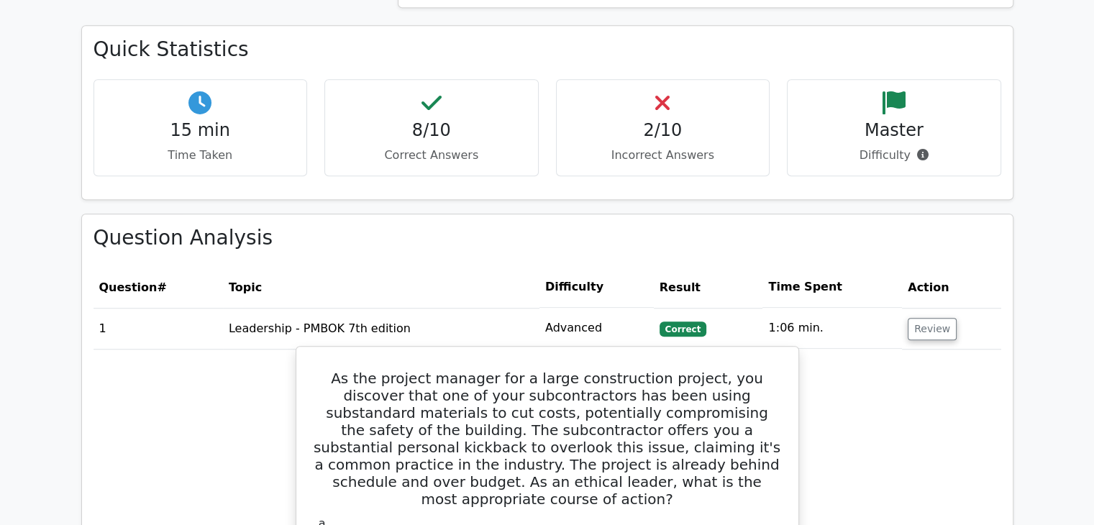
scroll to position [1007, 0]
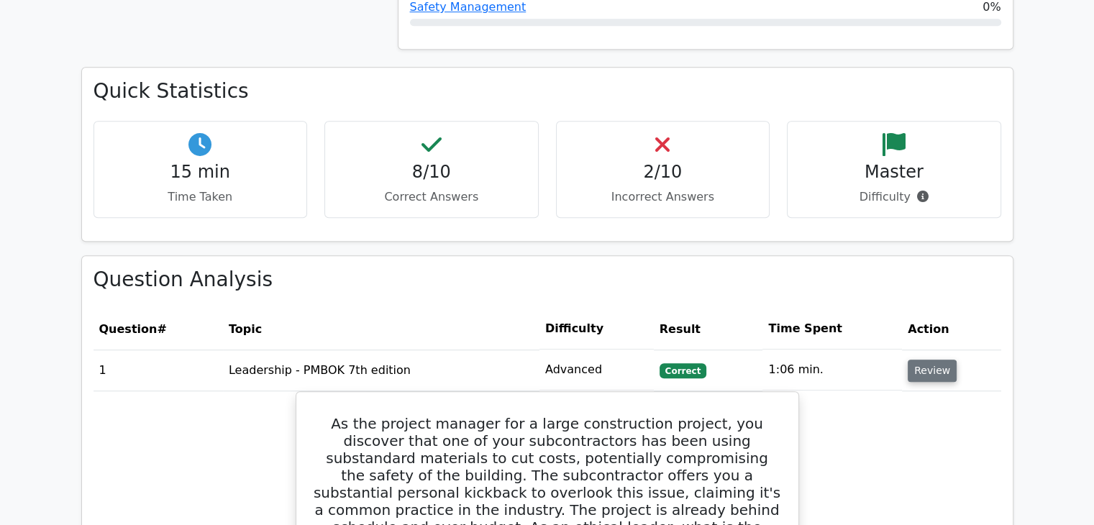
click at [937, 360] on button "Review" at bounding box center [931, 371] width 49 height 22
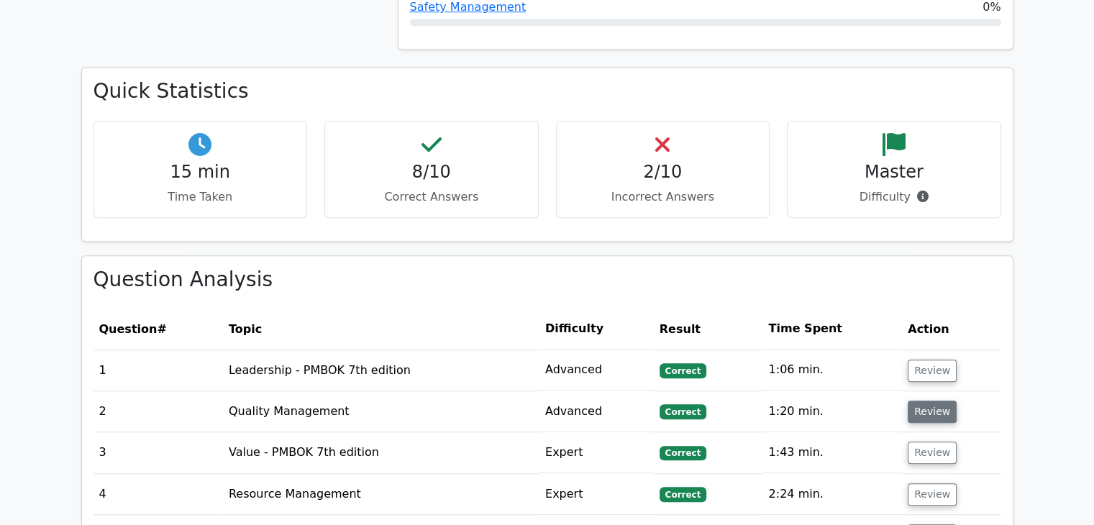
click at [926, 400] on button "Review" at bounding box center [931, 411] width 49 height 22
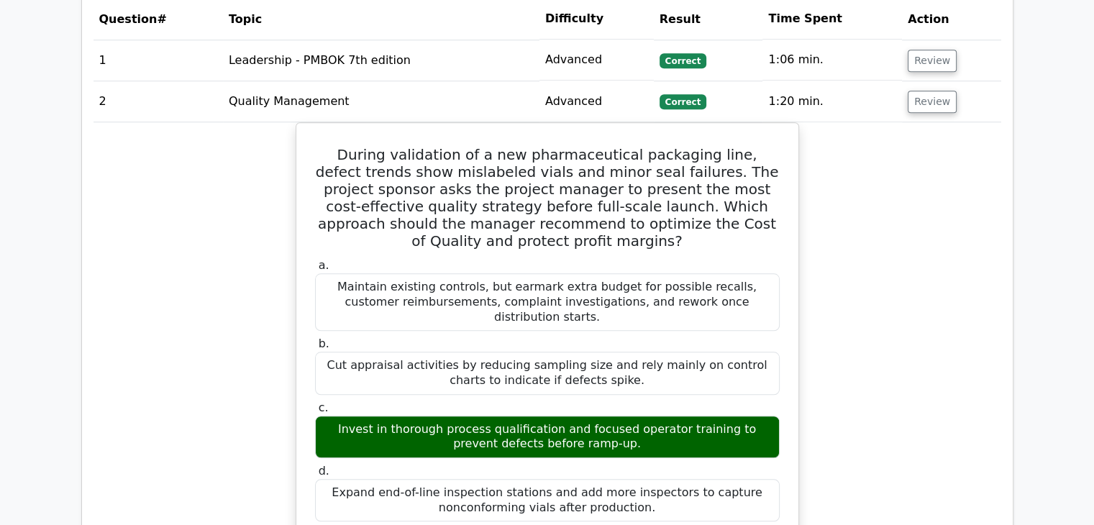
scroll to position [1150, 0]
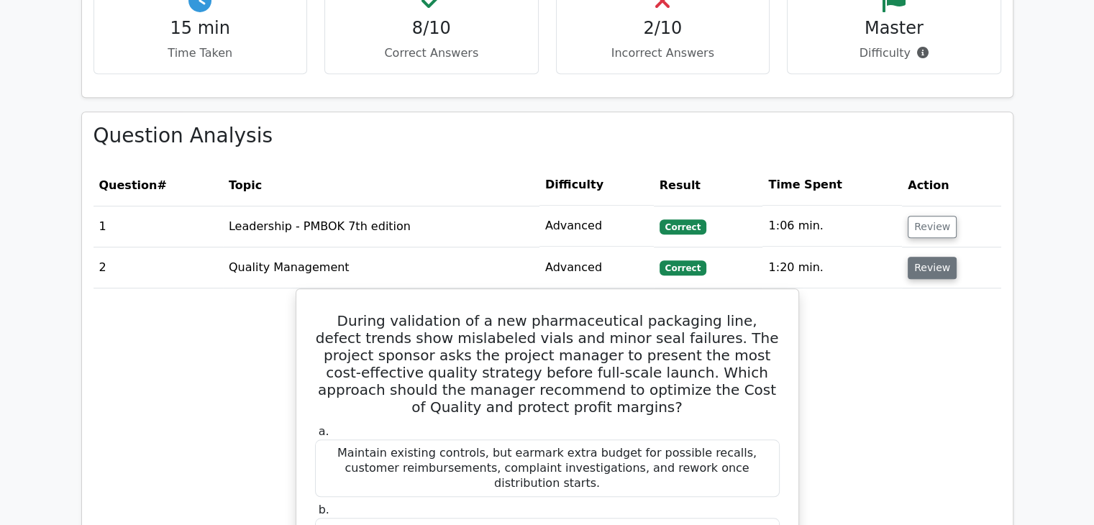
click at [921, 257] on button "Review" at bounding box center [931, 268] width 49 height 22
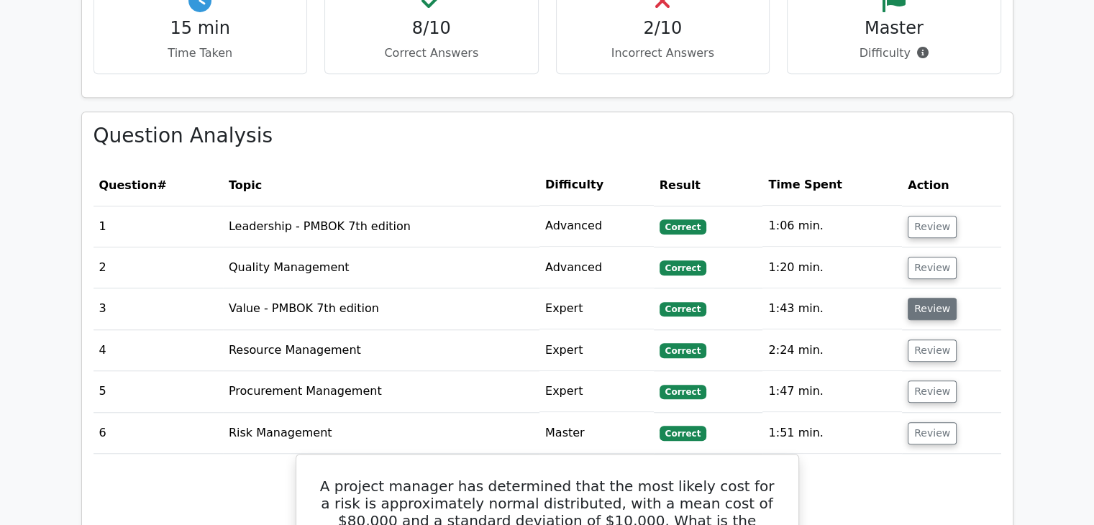
click at [924, 298] on button "Review" at bounding box center [931, 309] width 49 height 22
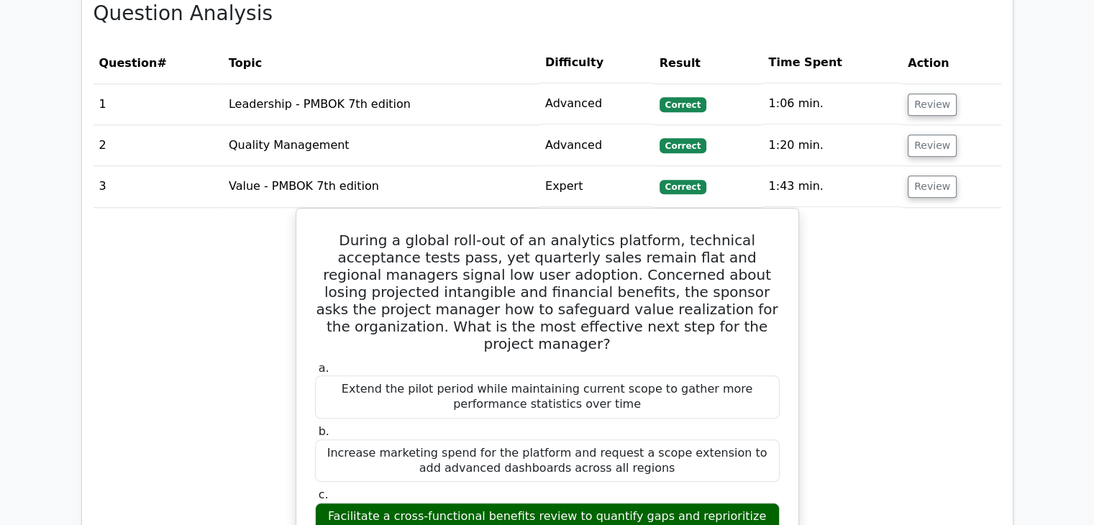
scroll to position [1222, 0]
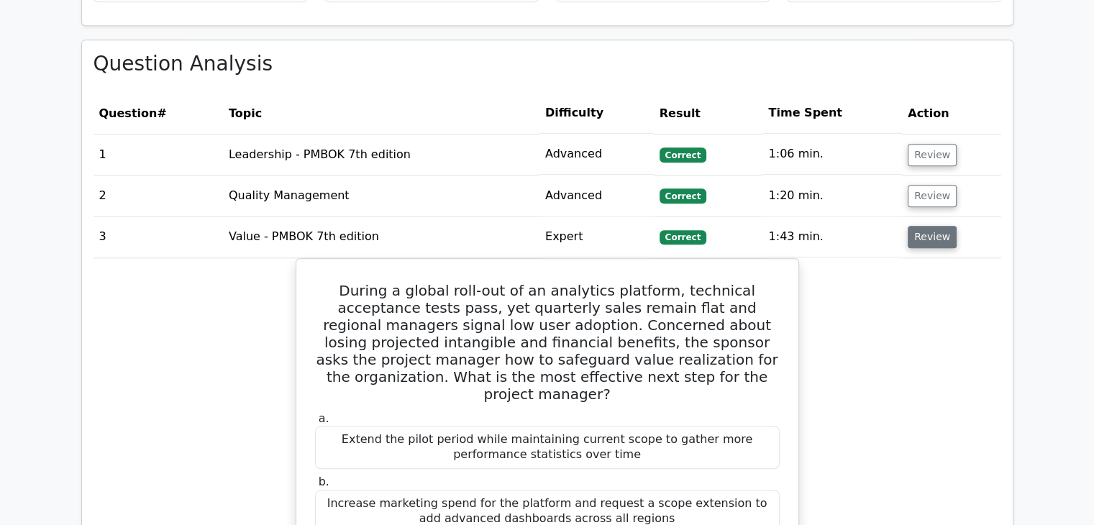
click at [925, 226] on button "Review" at bounding box center [931, 237] width 49 height 22
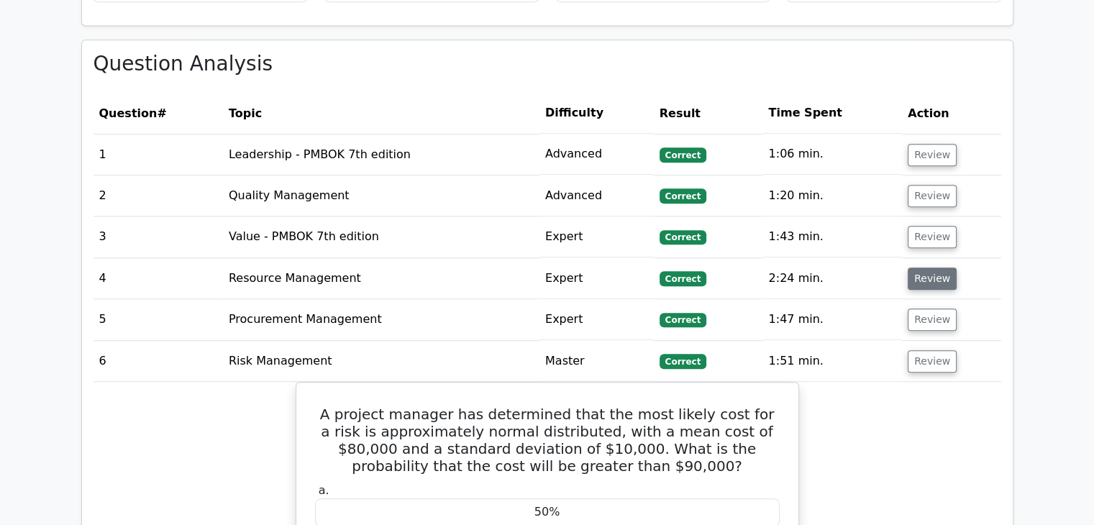
click at [925, 267] on button "Review" at bounding box center [931, 278] width 49 height 22
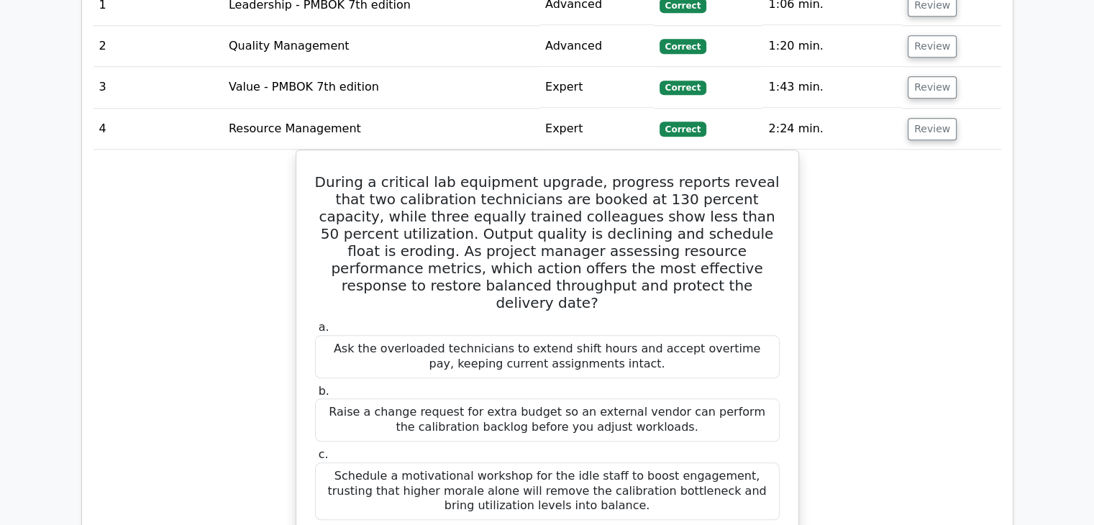
scroll to position [1366, 0]
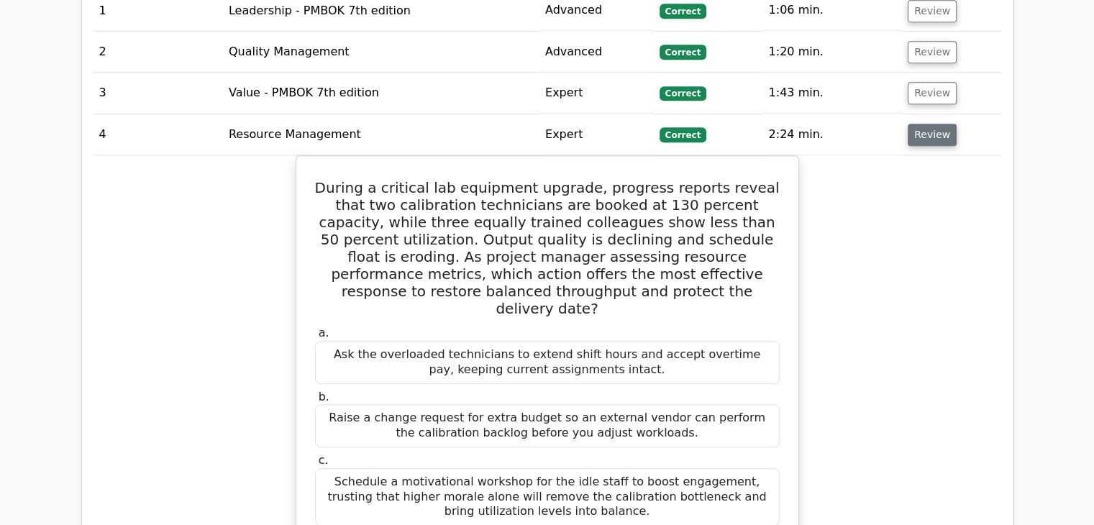
click at [932, 124] on button "Review" at bounding box center [931, 135] width 49 height 22
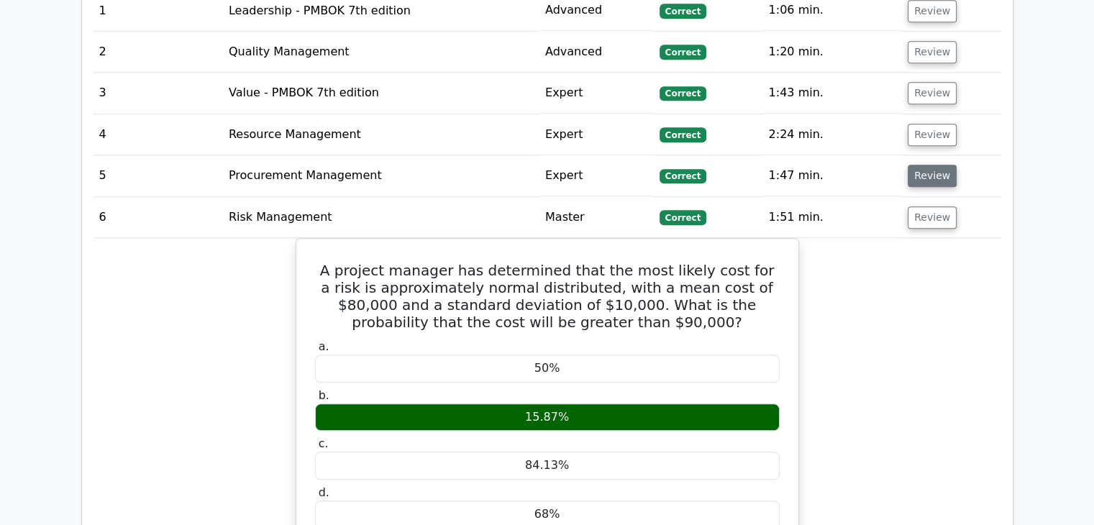
click at [932, 165] on button "Review" at bounding box center [931, 176] width 49 height 22
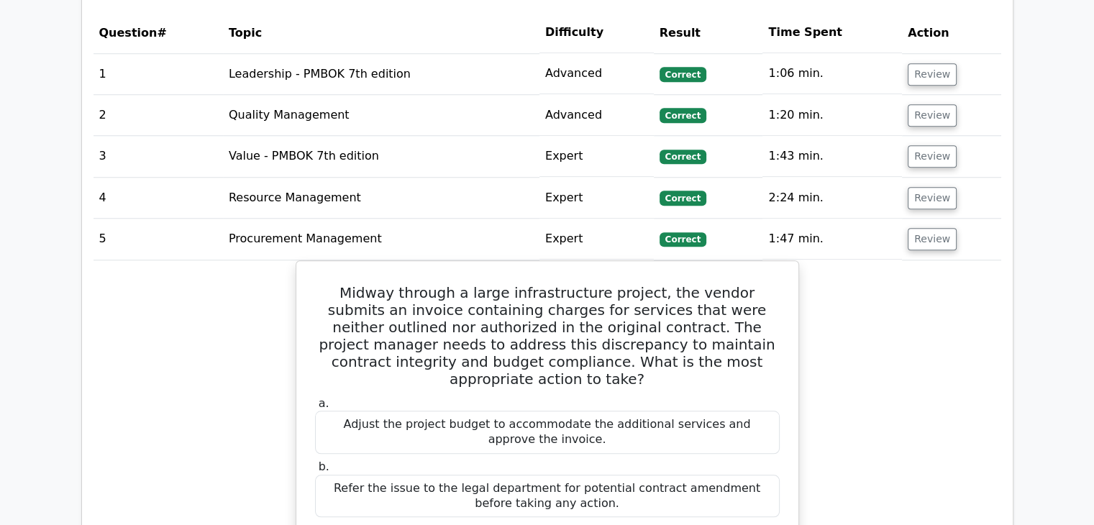
scroll to position [1294, 0]
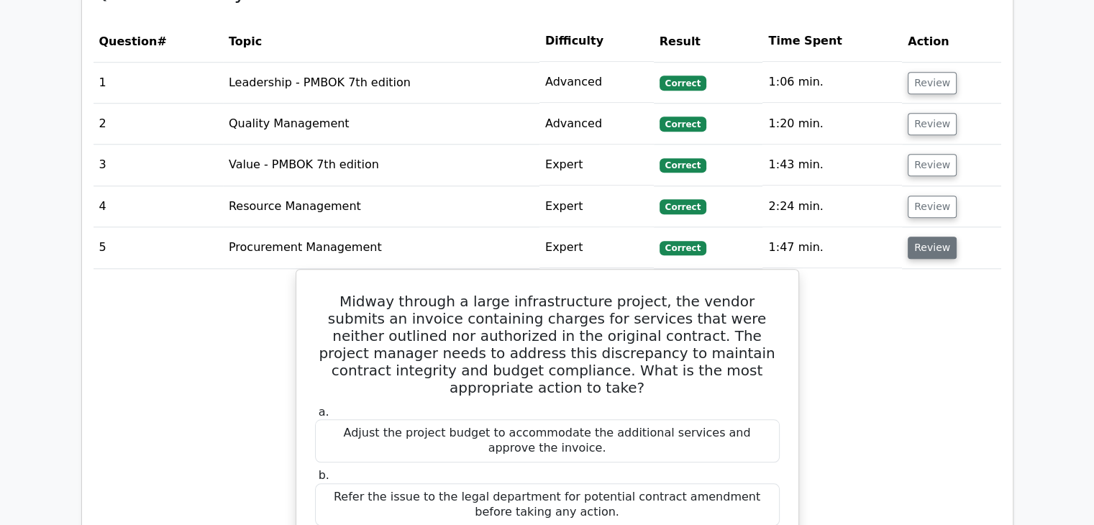
click at [935, 237] on button "Review" at bounding box center [931, 248] width 49 height 22
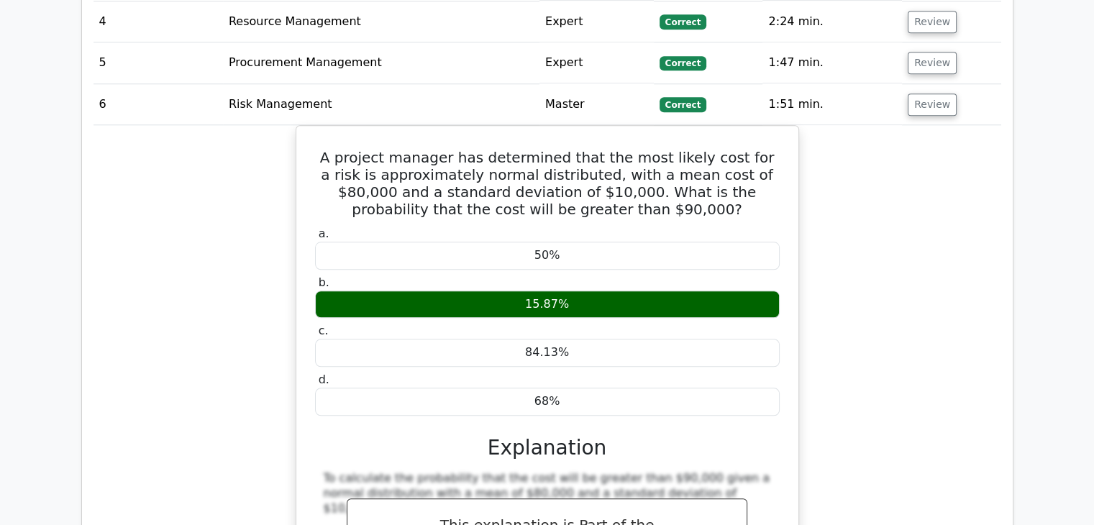
scroll to position [1510, 0]
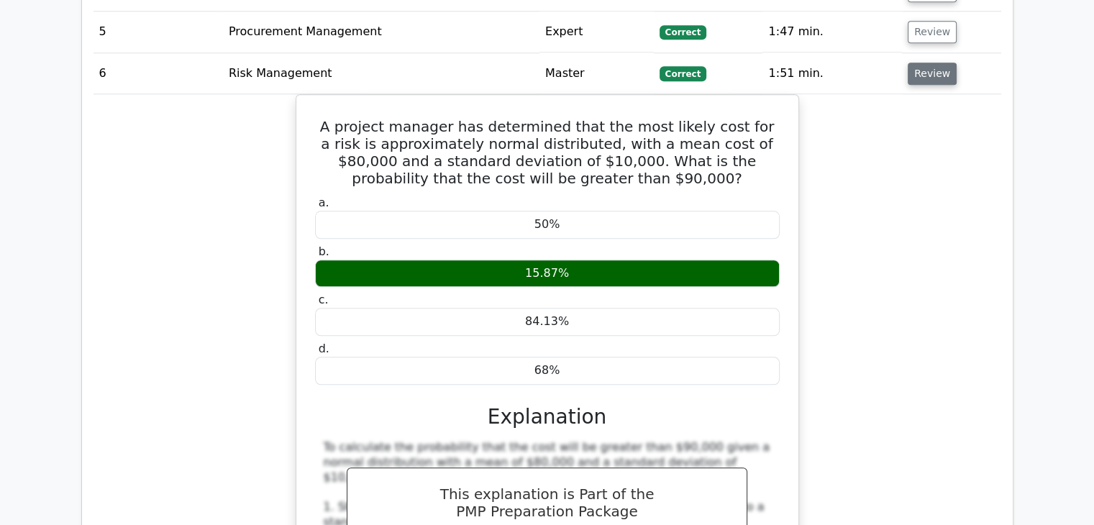
click at [930, 63] on button "Review" at bounding box center [931, 74] width 49 height 22
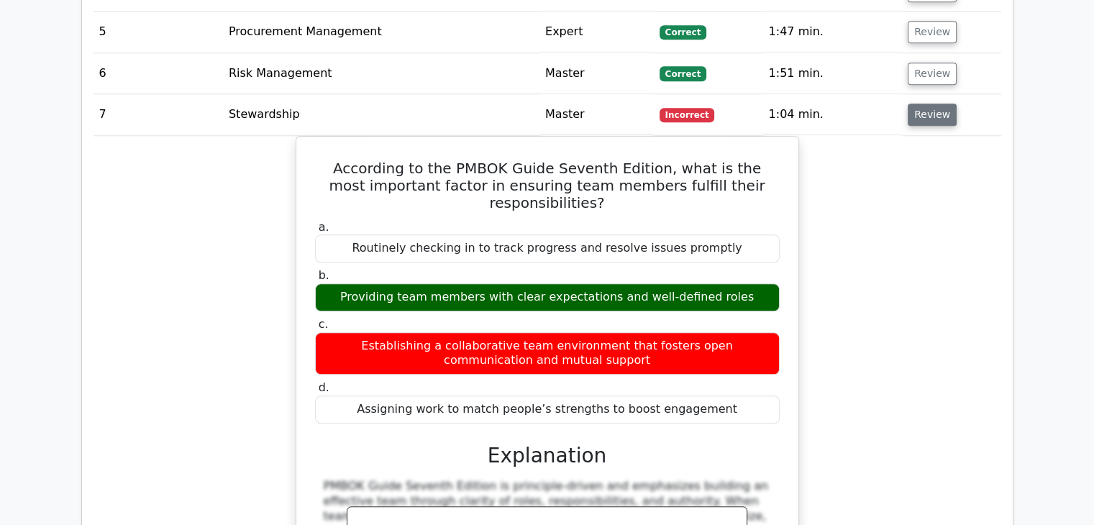
click at [928, 104] on button "Review" at bounding box center [931, 115] width 49 height 22
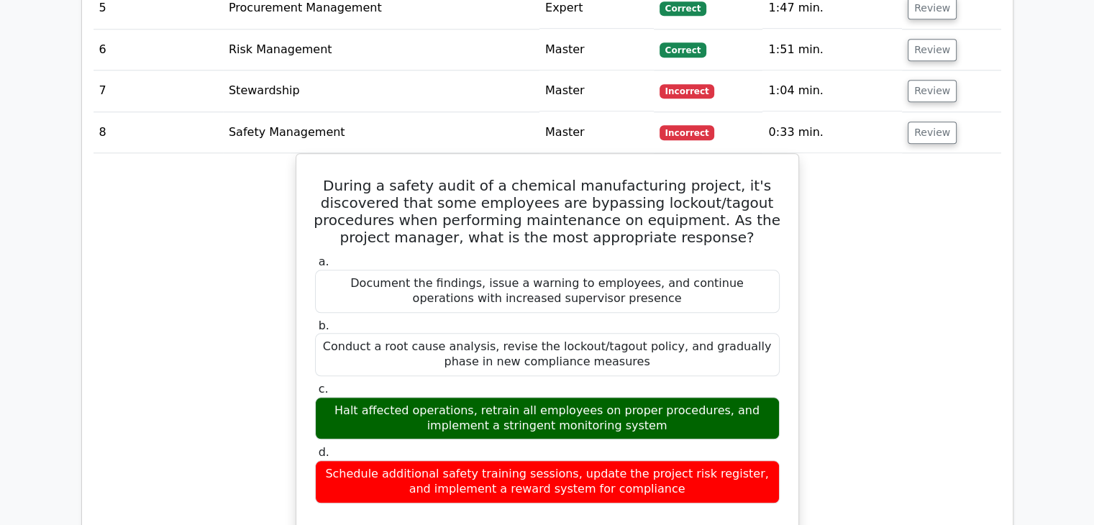
scroll to position [1438, 0]
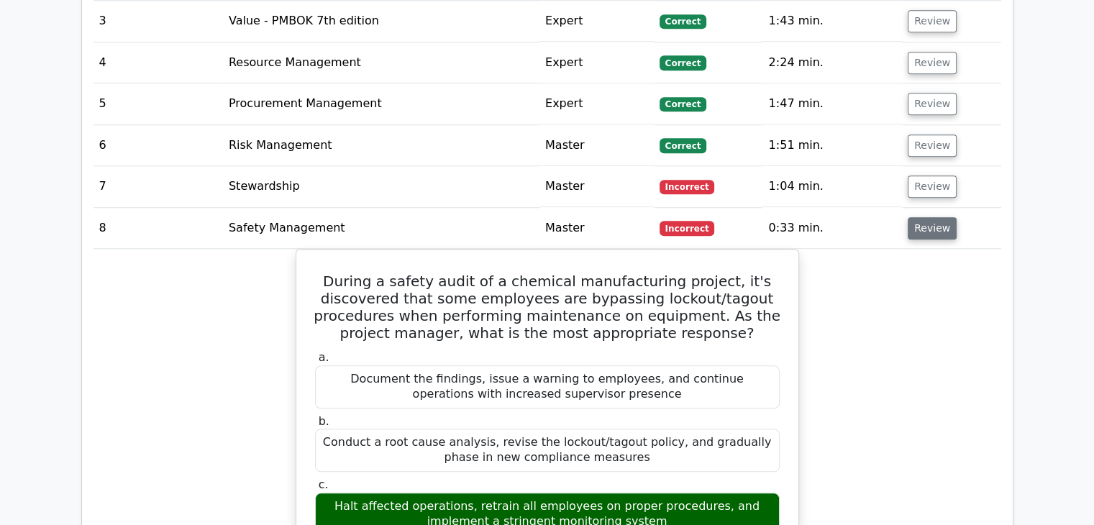
click at [917, 217] on button "Review" at bounding box center [931, 228] width 49 height 22
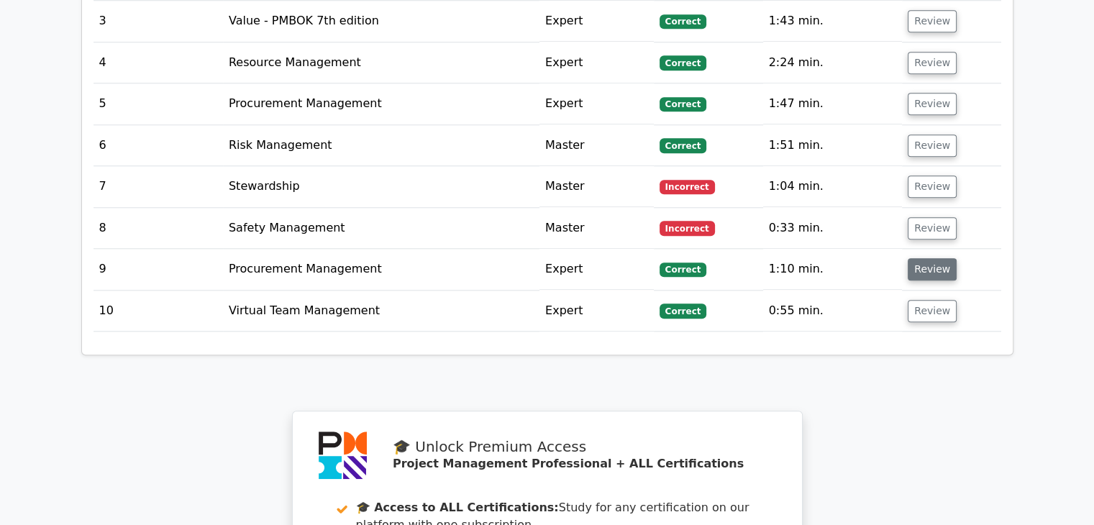
click at [919, 258] on button "Review" at bounding box center [931, 269] width 49 height 22
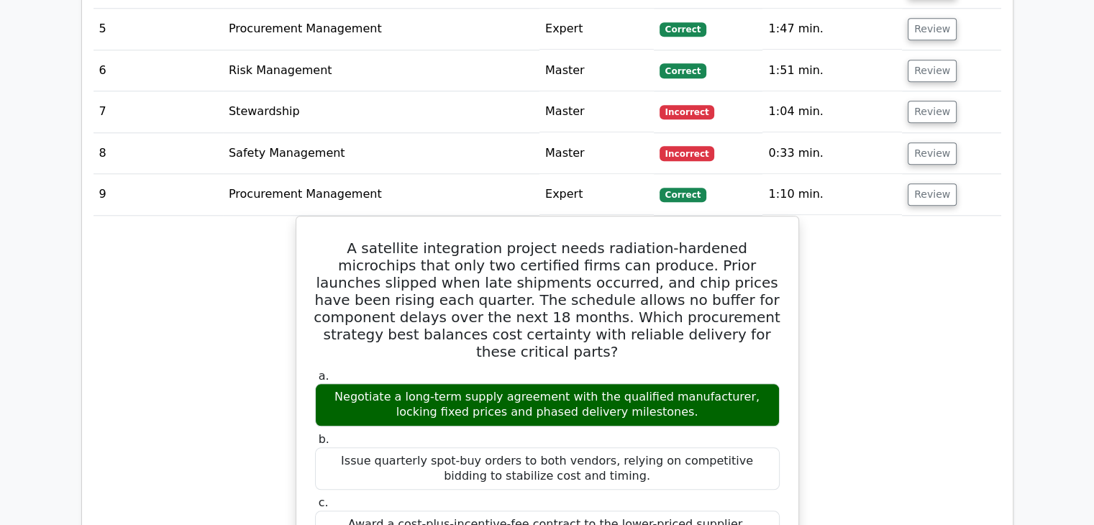
scroll to position [1510, 0]
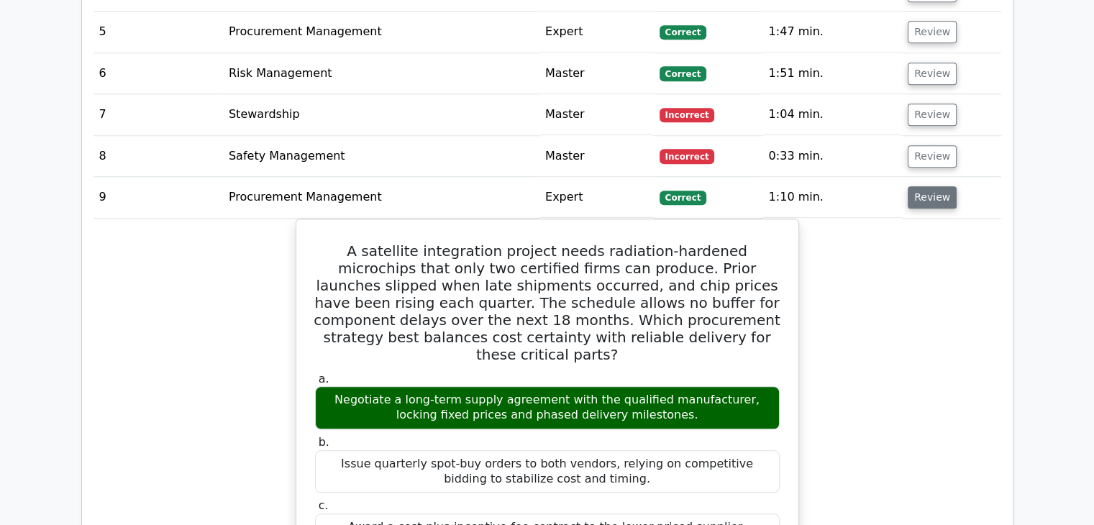
click at [925, 186] on button "Review" at bounding box center [931, 197] width 49 height 22
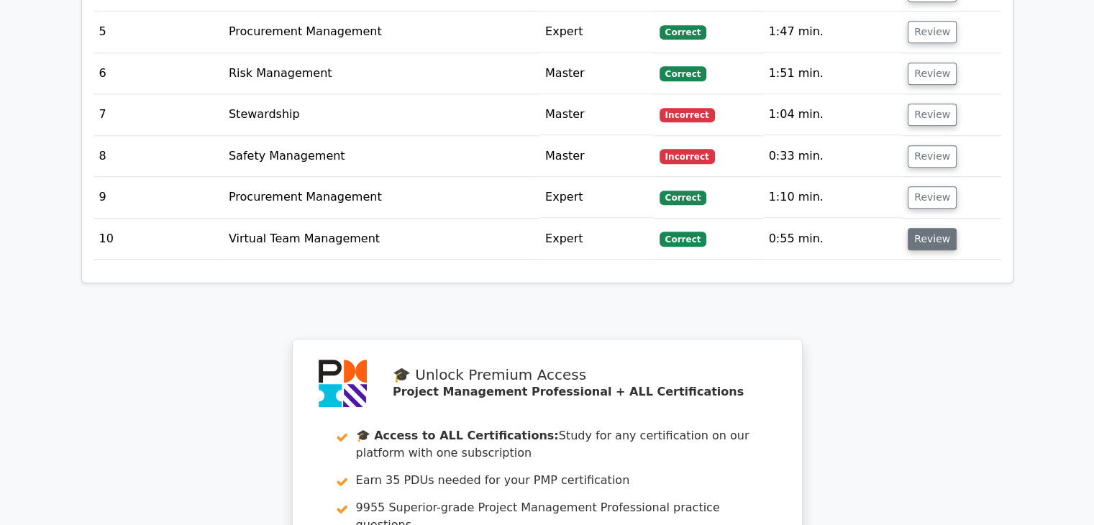
click at [925, 228] on button "Review" at bounding box center [931, 239] width 49 height 22
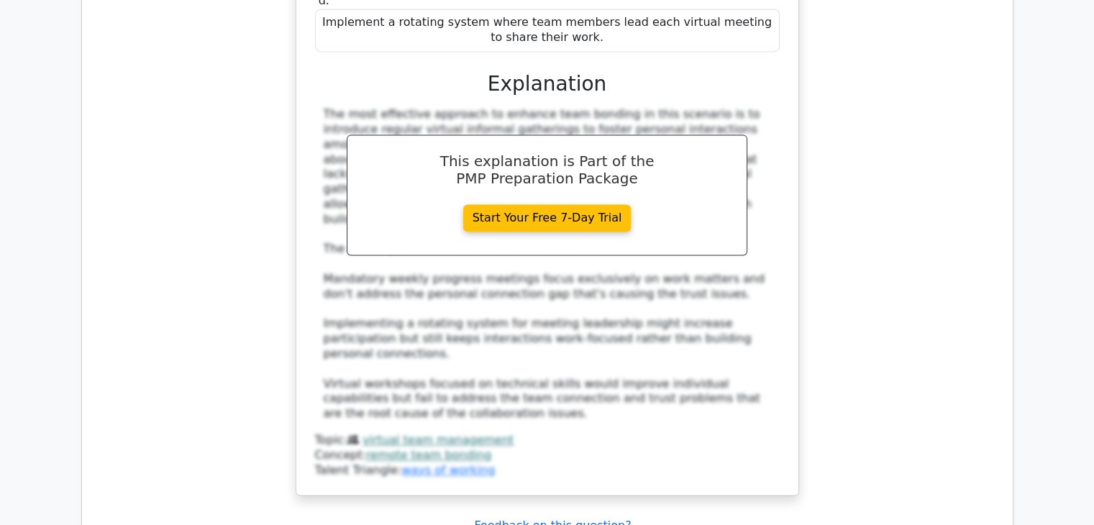
scroll to position [1654, 0]
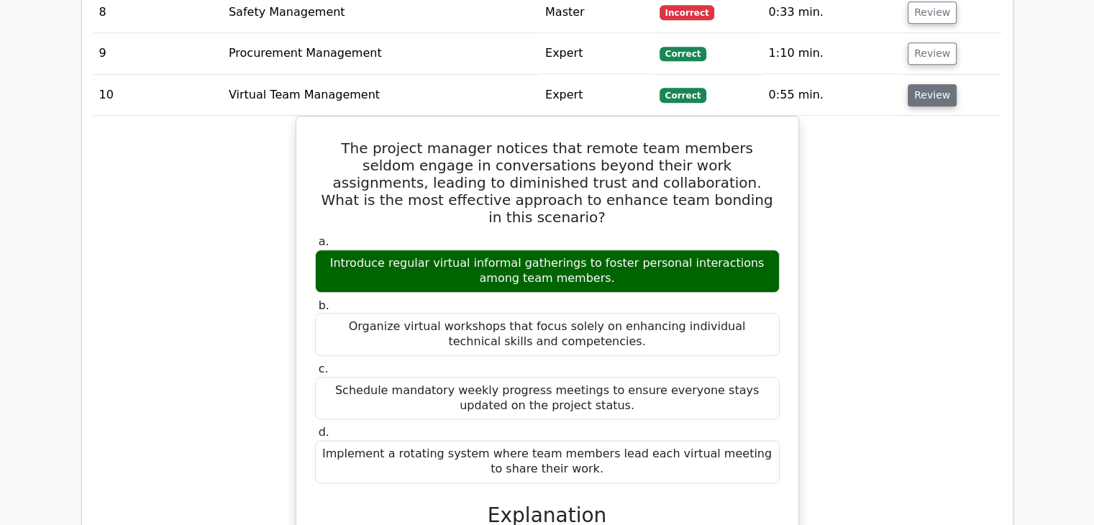
click at [920, 84] on button "Review" at bounding box center [931, 95] width 49 height 22
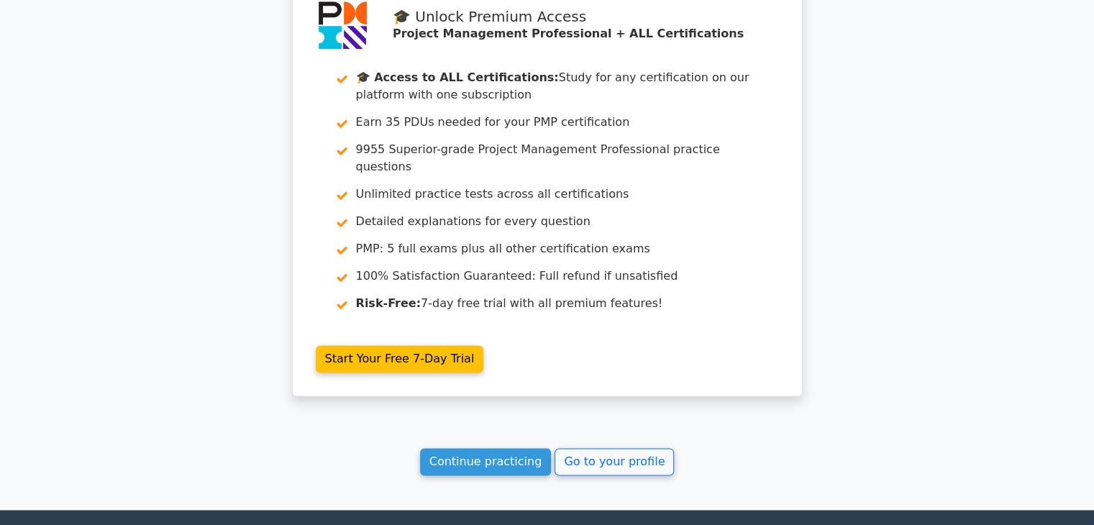
scroll to position [1984, 0]
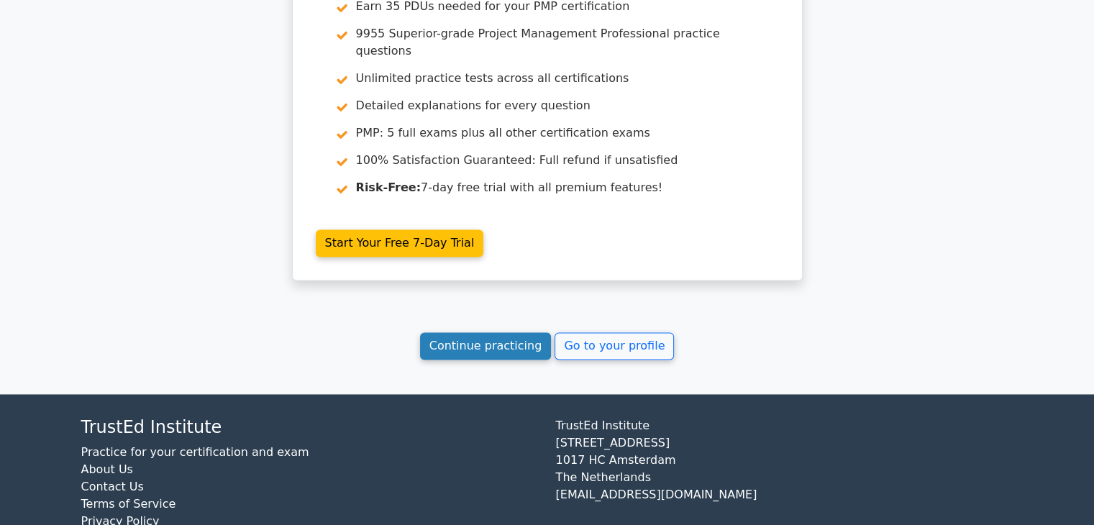
click at [480, 332] on link "Continue practicing" at bounding box center [486, 345] width 132 height 27
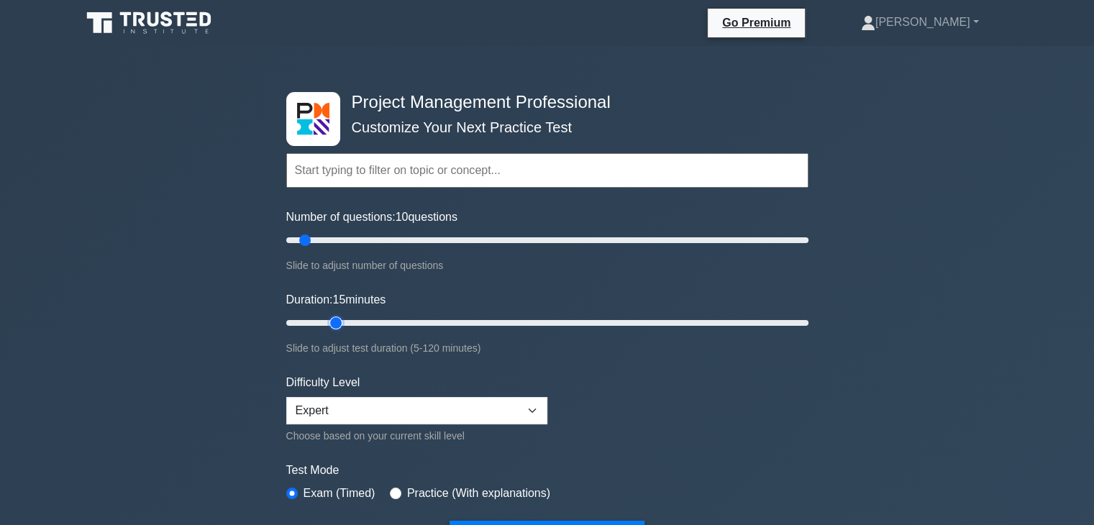
drag, startPoint x: 316, startPoint y: 318, endPoint x: 339, endPoint y: 321, distance: 23.9
type input "15"
click at [339, 321] on input "Duration: 15 minutes" at bounding box center [547, 322] width 522 height 17
click at [914, 283] on div "Project Management Professional Customize Your Next Practice Test Topics Scope …" at bounding box center [547, 532] width 1094 height 972
